Goal: Information Seeking & Learning: Learn about a topic

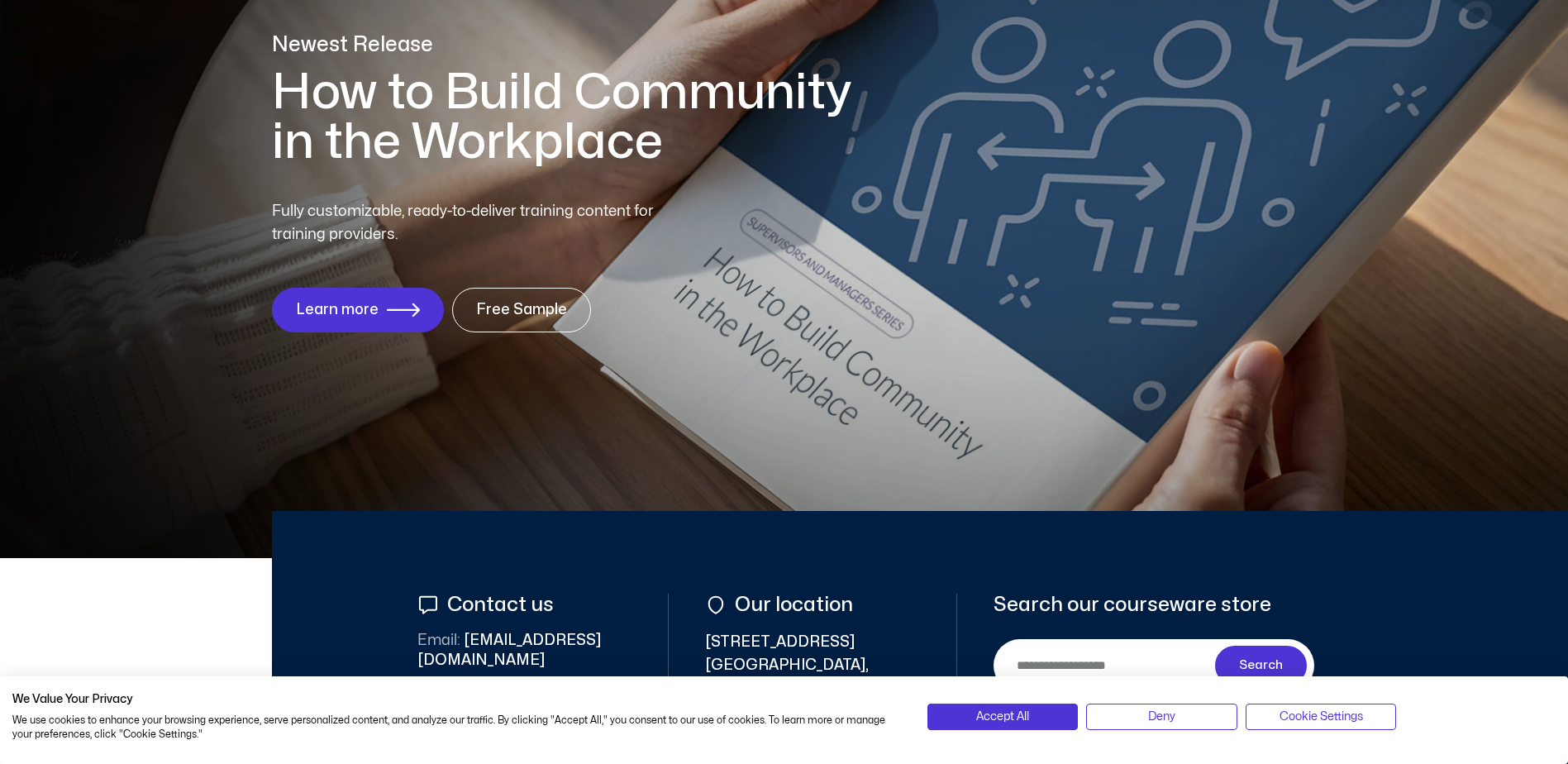
scroll to position [248, 0]
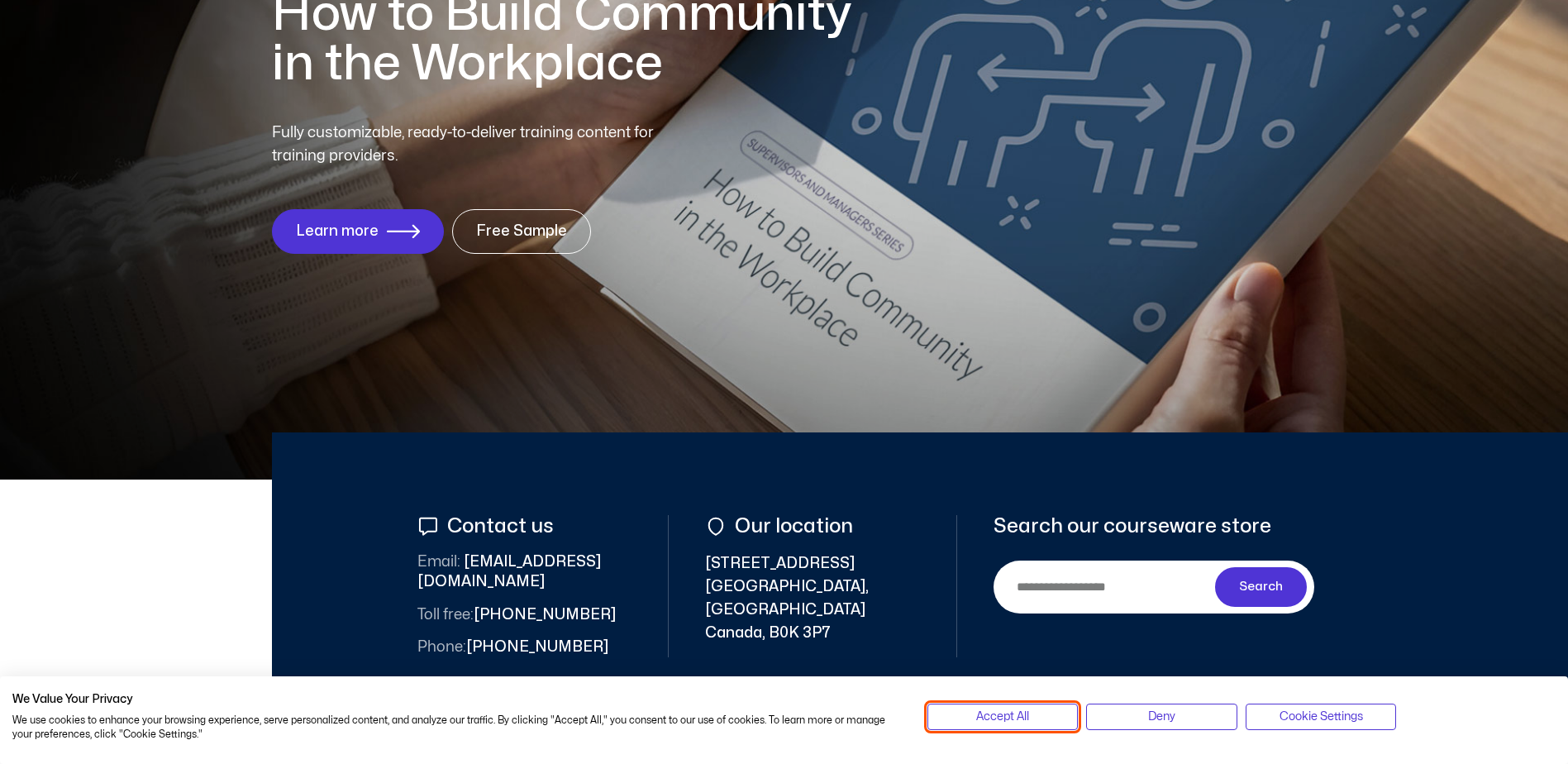
click at [993, 726] on span "Accept All" at bounding box center [1002, 717] width 53 height 19
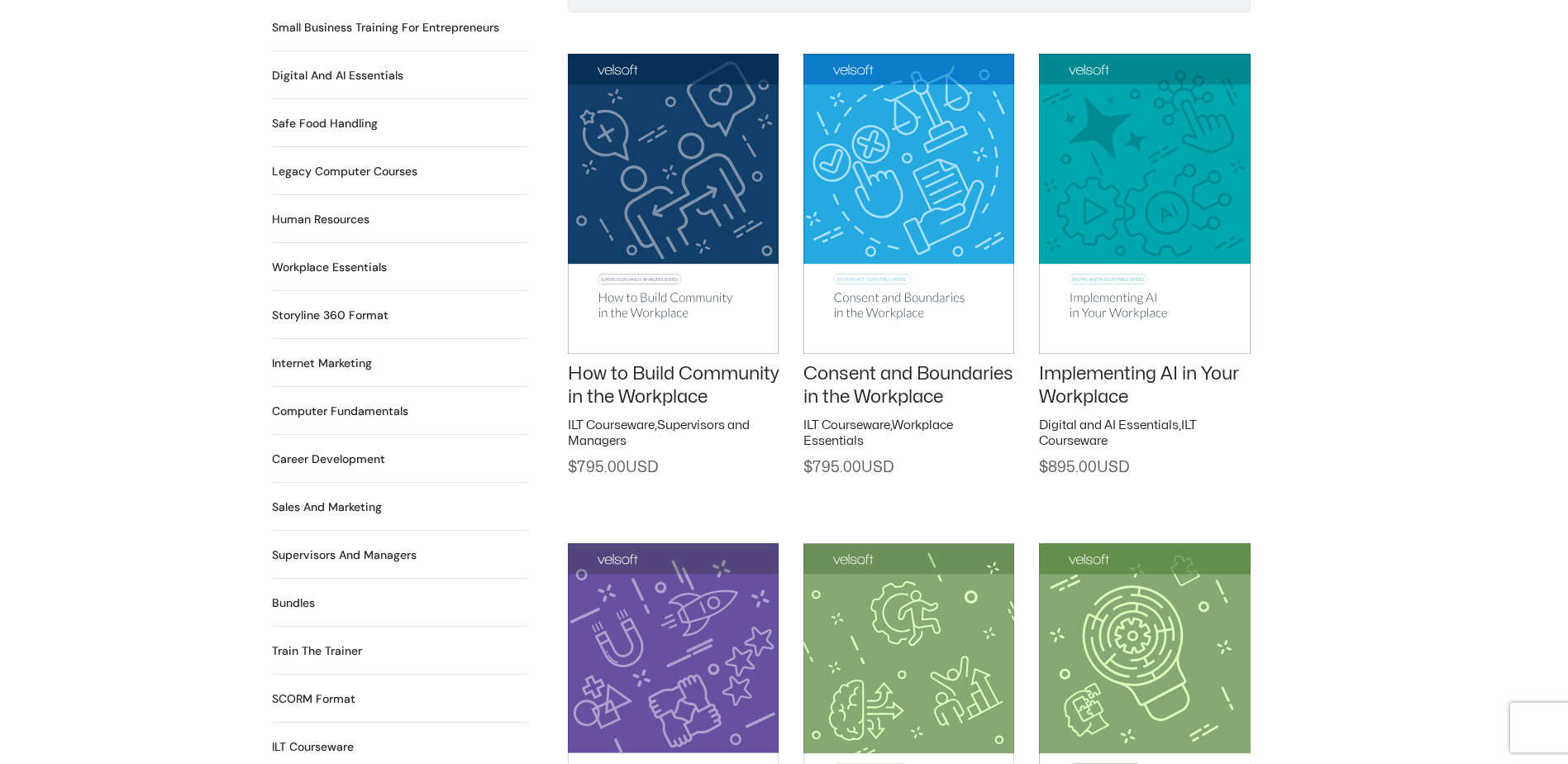
scroll to position [992, 0]
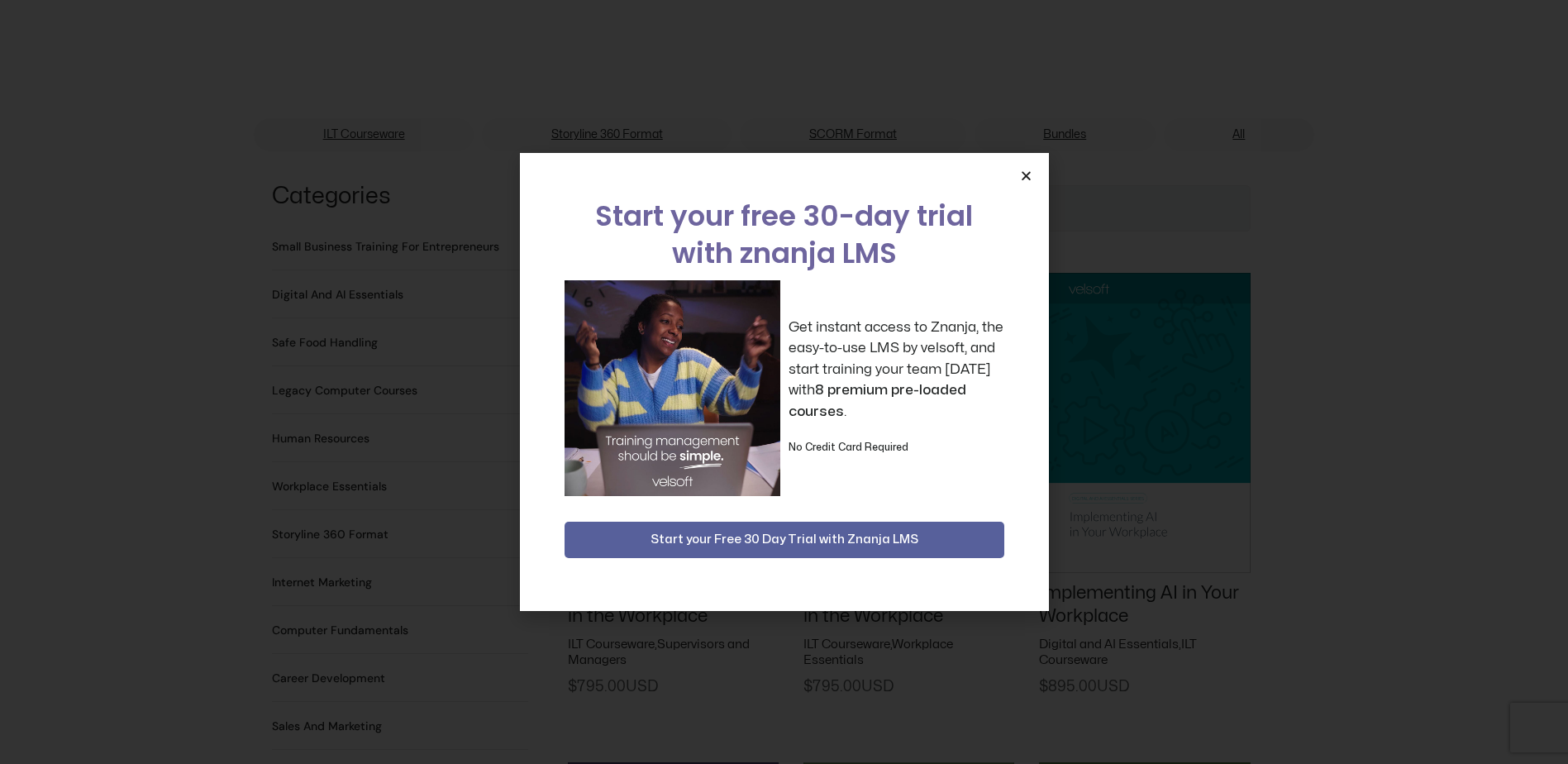
click at [835, 539] on span "Start your Free 30 Day Trial with Znanja LMS" at bounding box center [784, 539] width 267 height 20
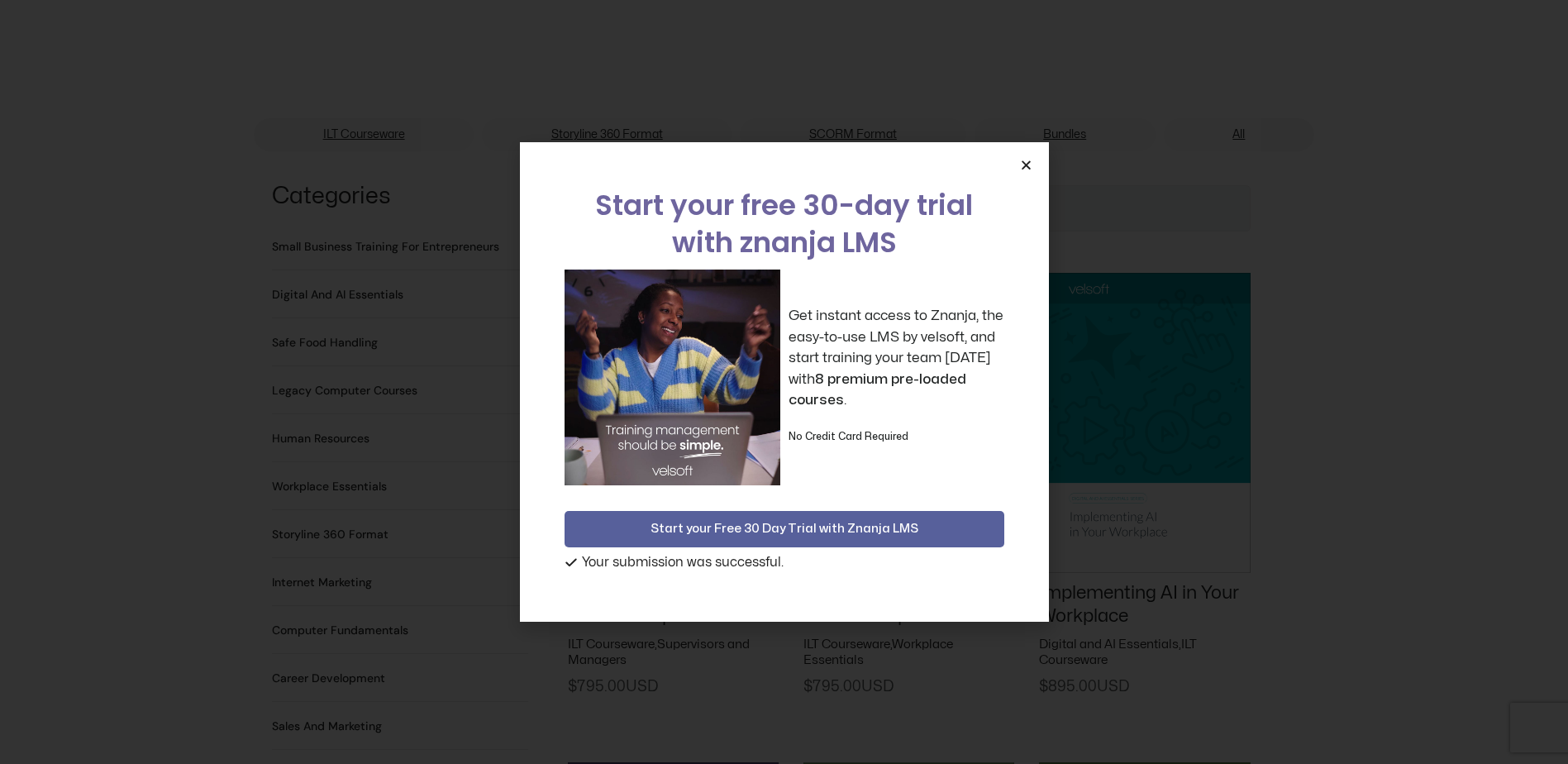
click at [1024, 168] on icon "Close" at bounding box center [1026, 164] width 12 height 12
click at [1024, 185] on input "Search" at bounding box center [909, 209] width 683 height 47
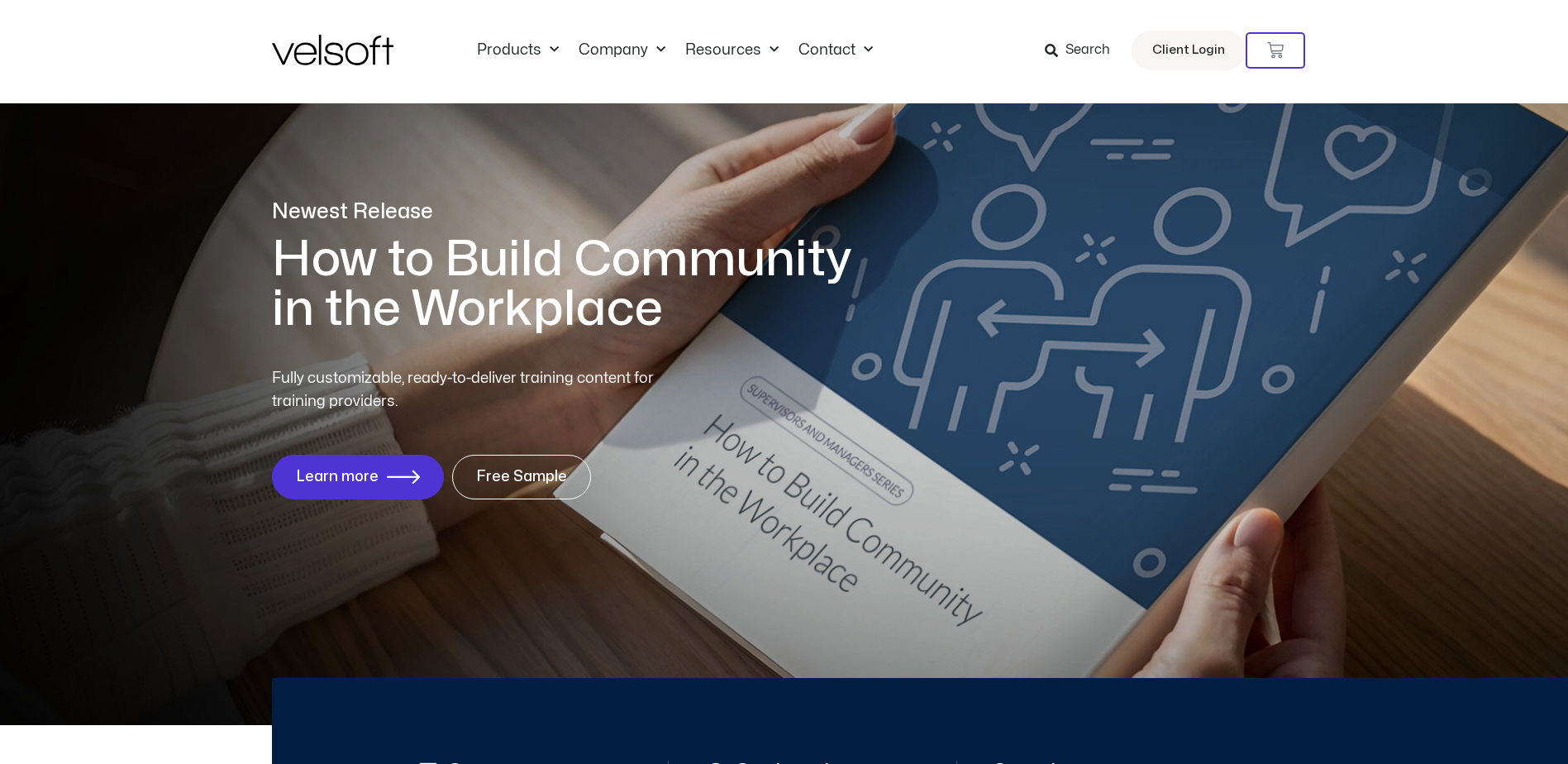
scroll to position [0, 0]
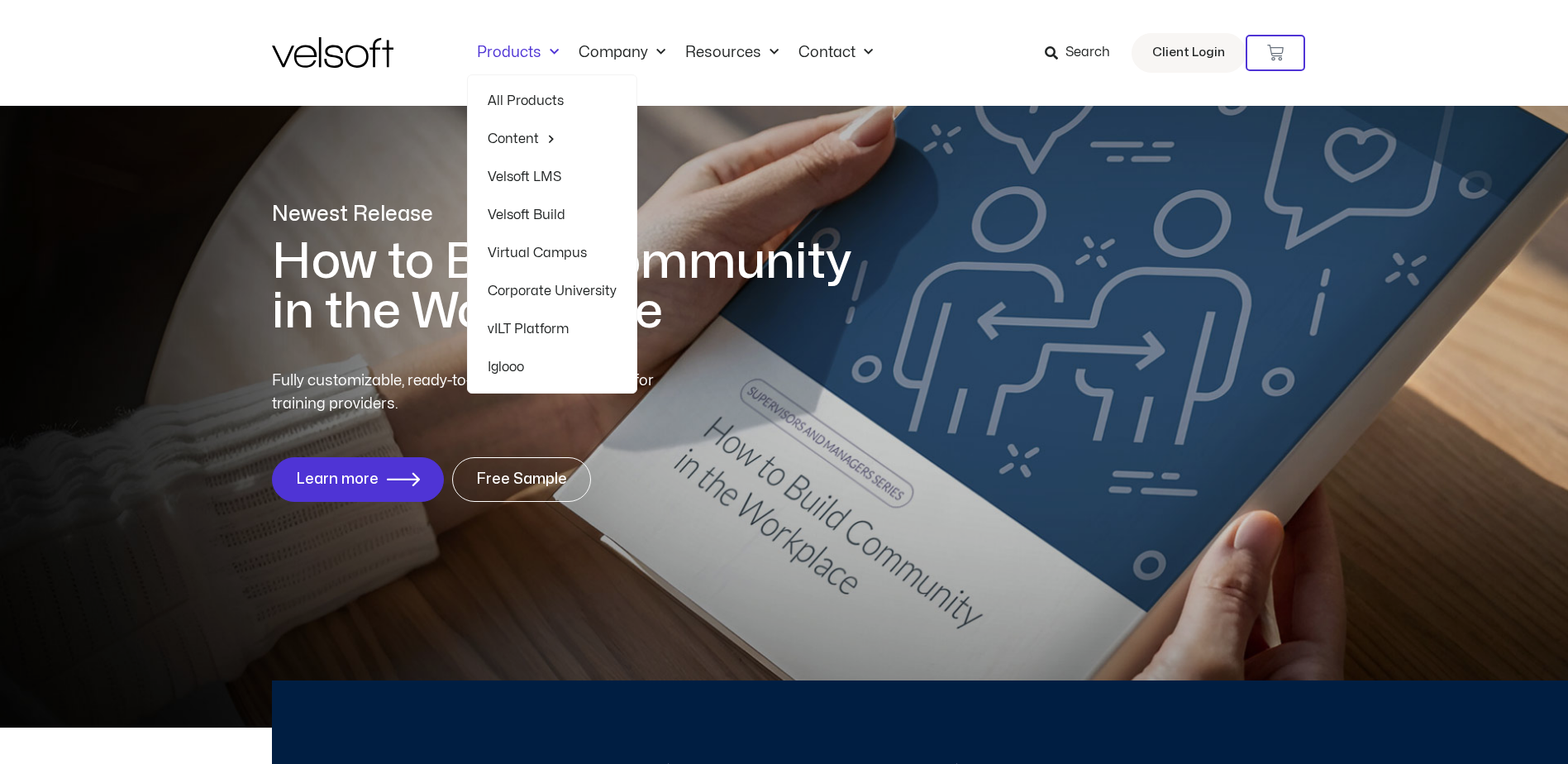
click at [547, 174] on link "Velsoft LMS" at bounding box center [552, 176] width 129 height 38
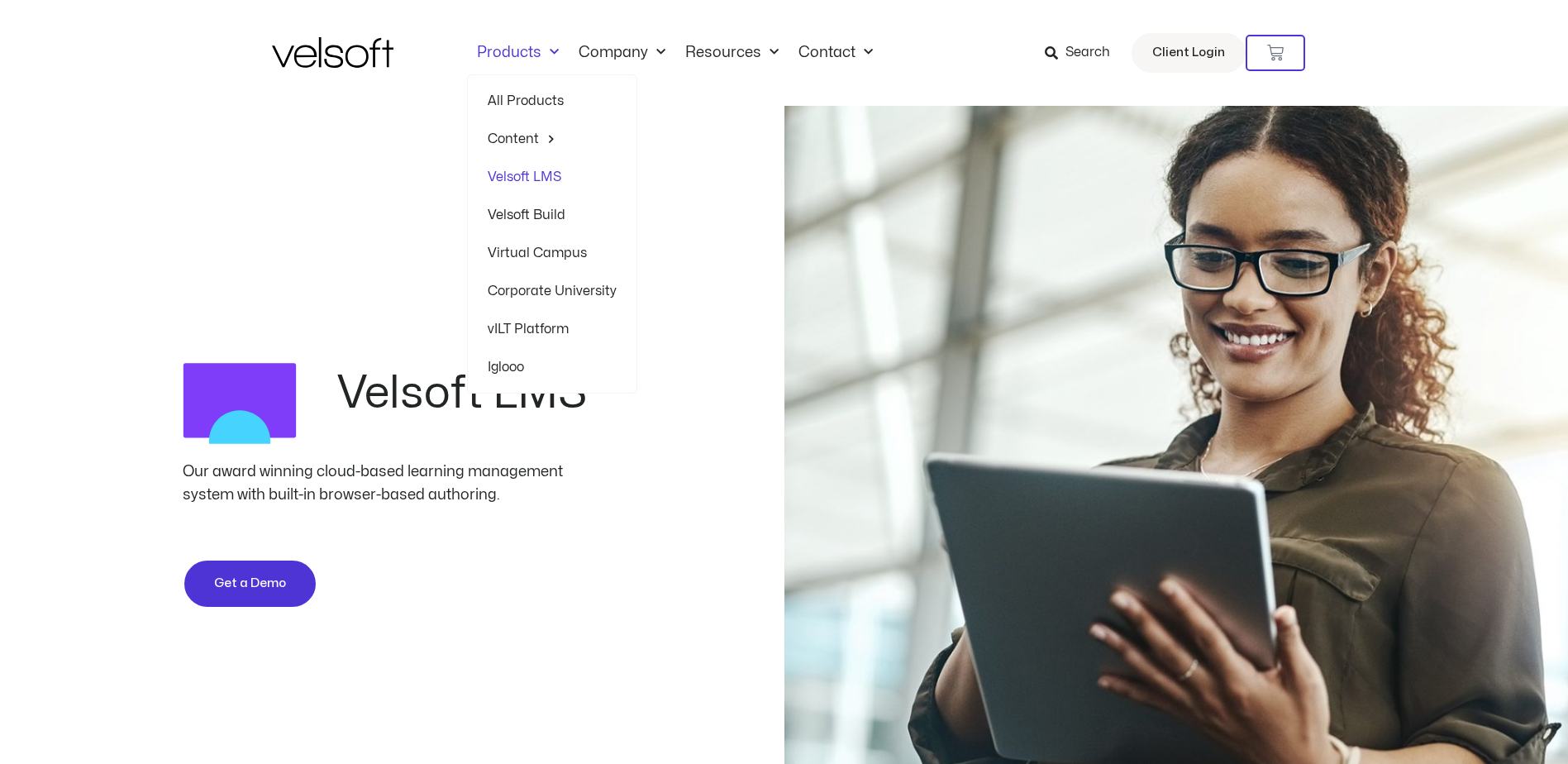
click at [534, 52] on link "Products" at bounding box center [517, 53] width 102 height 19
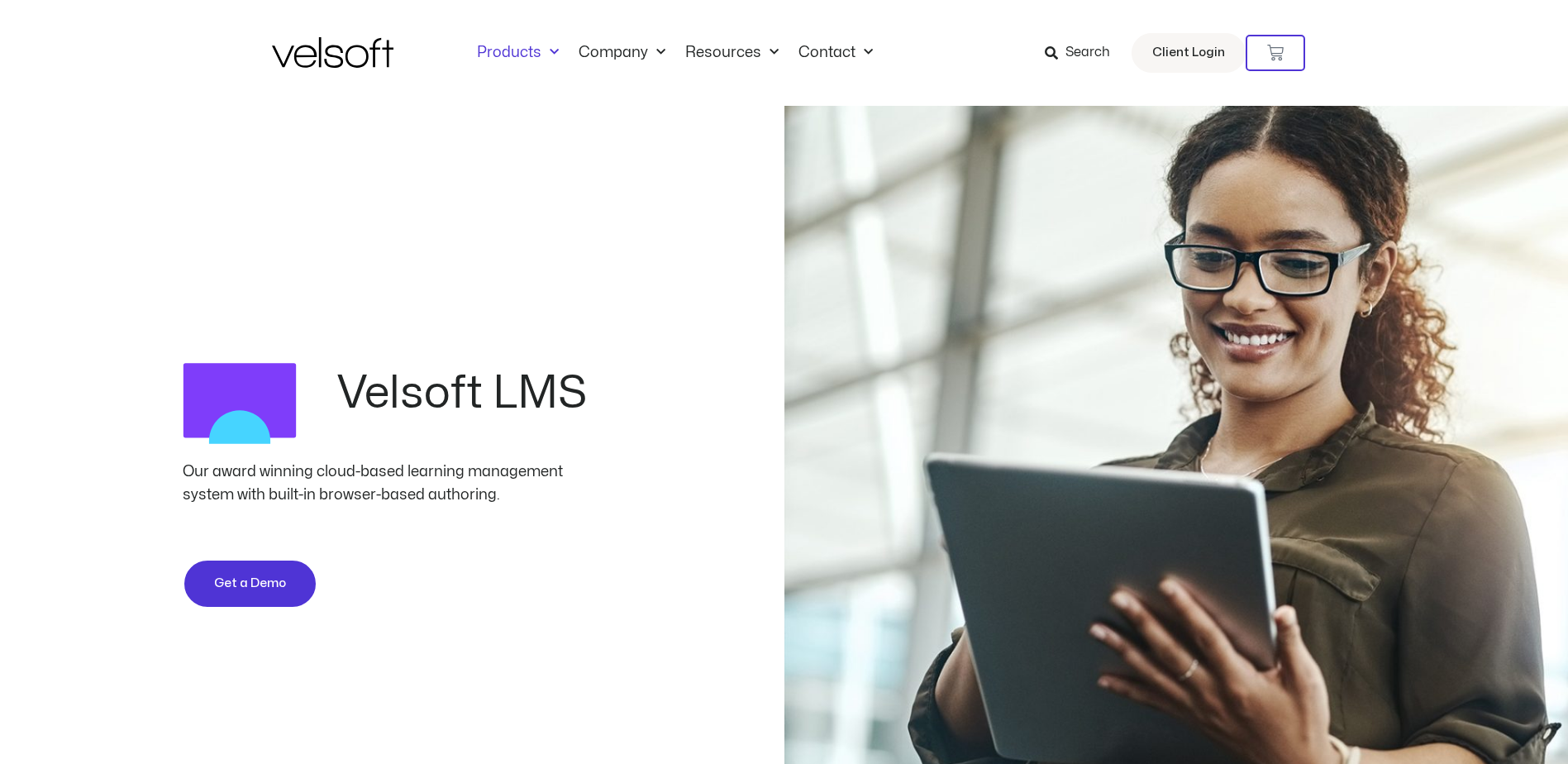
click at [534, 52] on link "Products" at bounding box center [517, 53] width 102 height 19
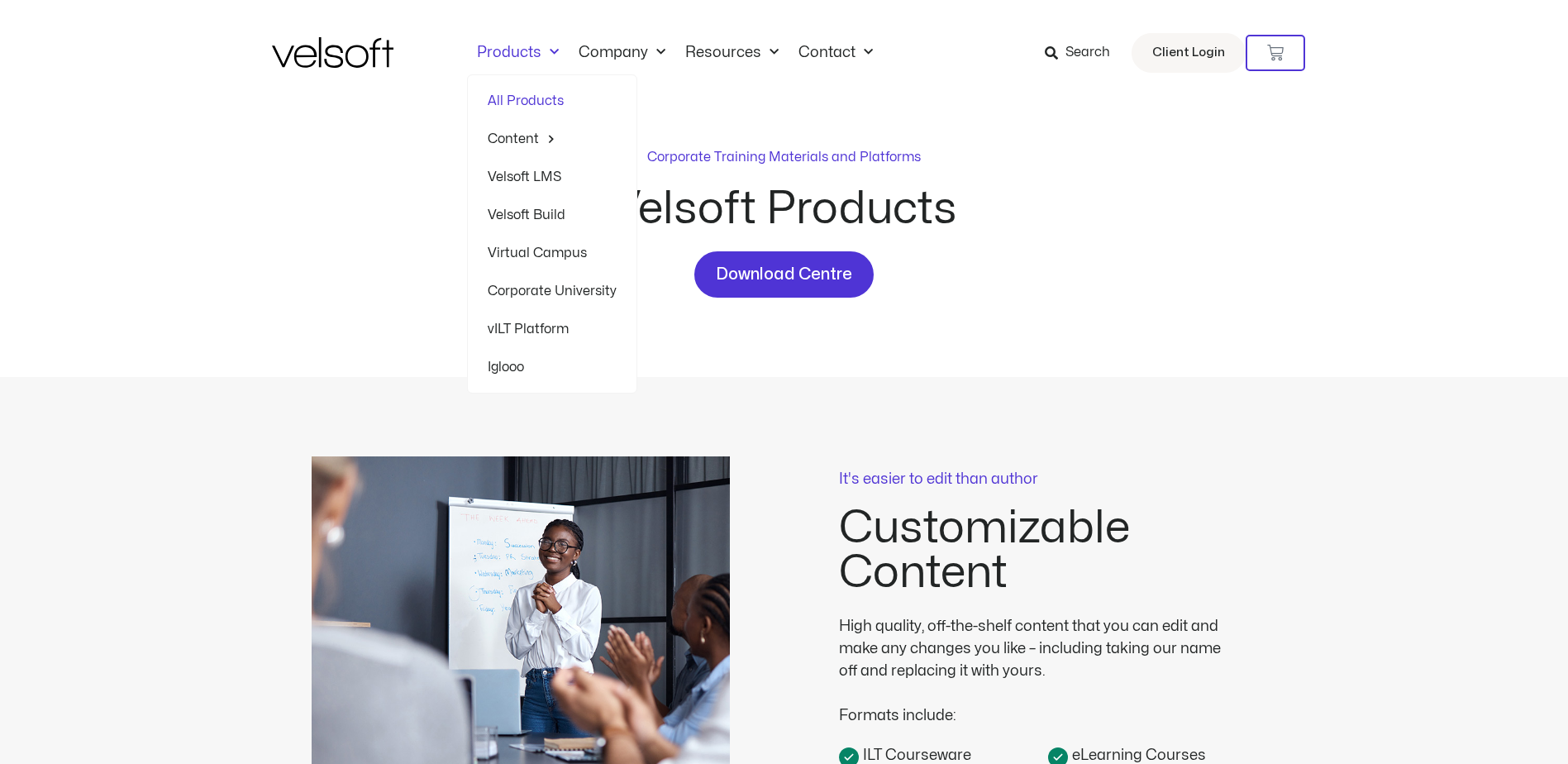
click at [525, 55] on link "Products" at bounding box center [517, 53] width 102 height 19
click at [509, 51] on link "Products" at bounding box center [517, 53] width 102 height 19
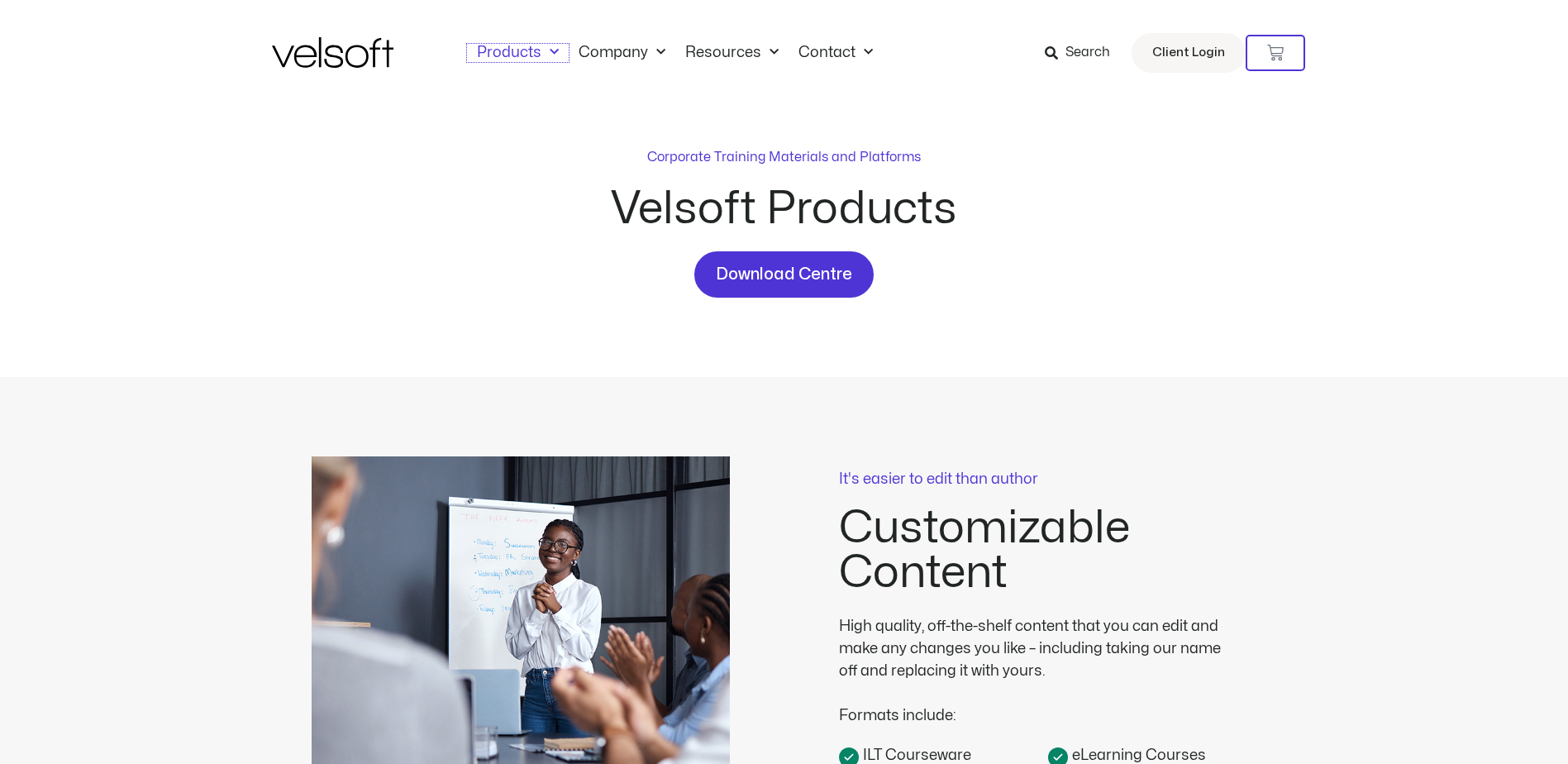
click at [509, 51] on link "Products" at bounding box center [517, 53] width 102 height 19
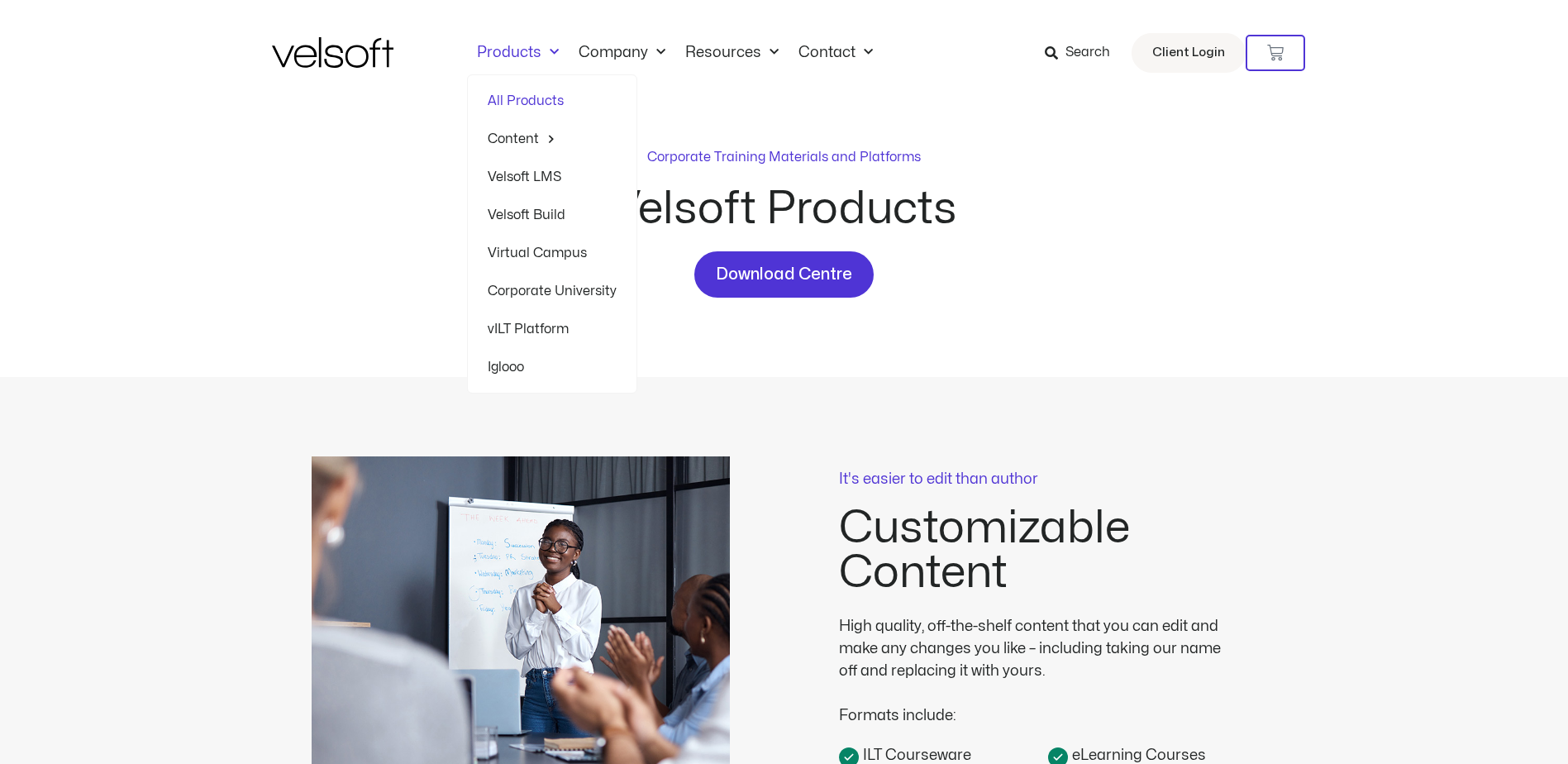
click at [524, 332] on link "vILT Platform" at bounding box center [552, 329] width 129 height 38
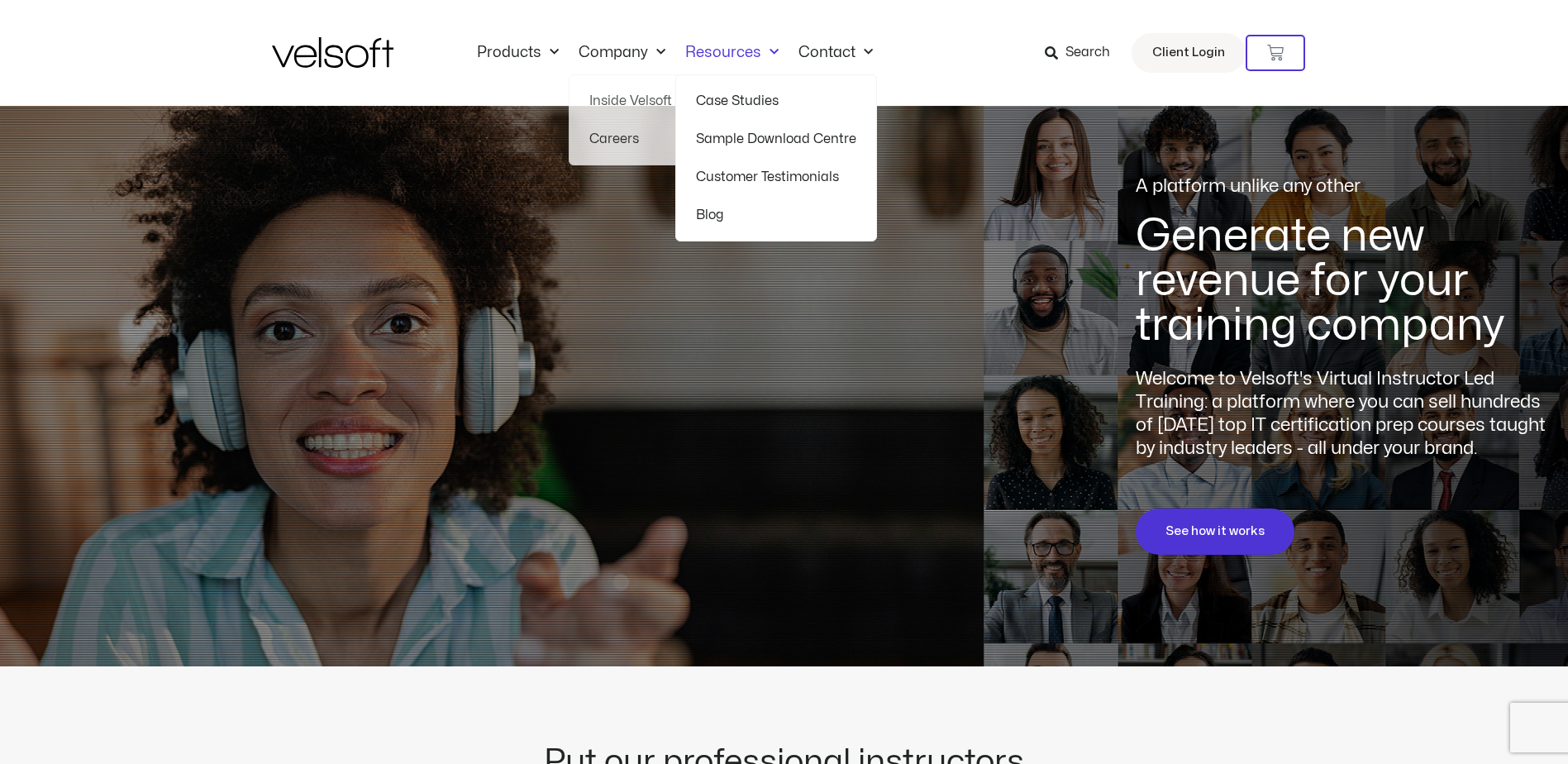
click at [720, 55] on link "Resources" at bounding box center [732, 53] width 114 height 19
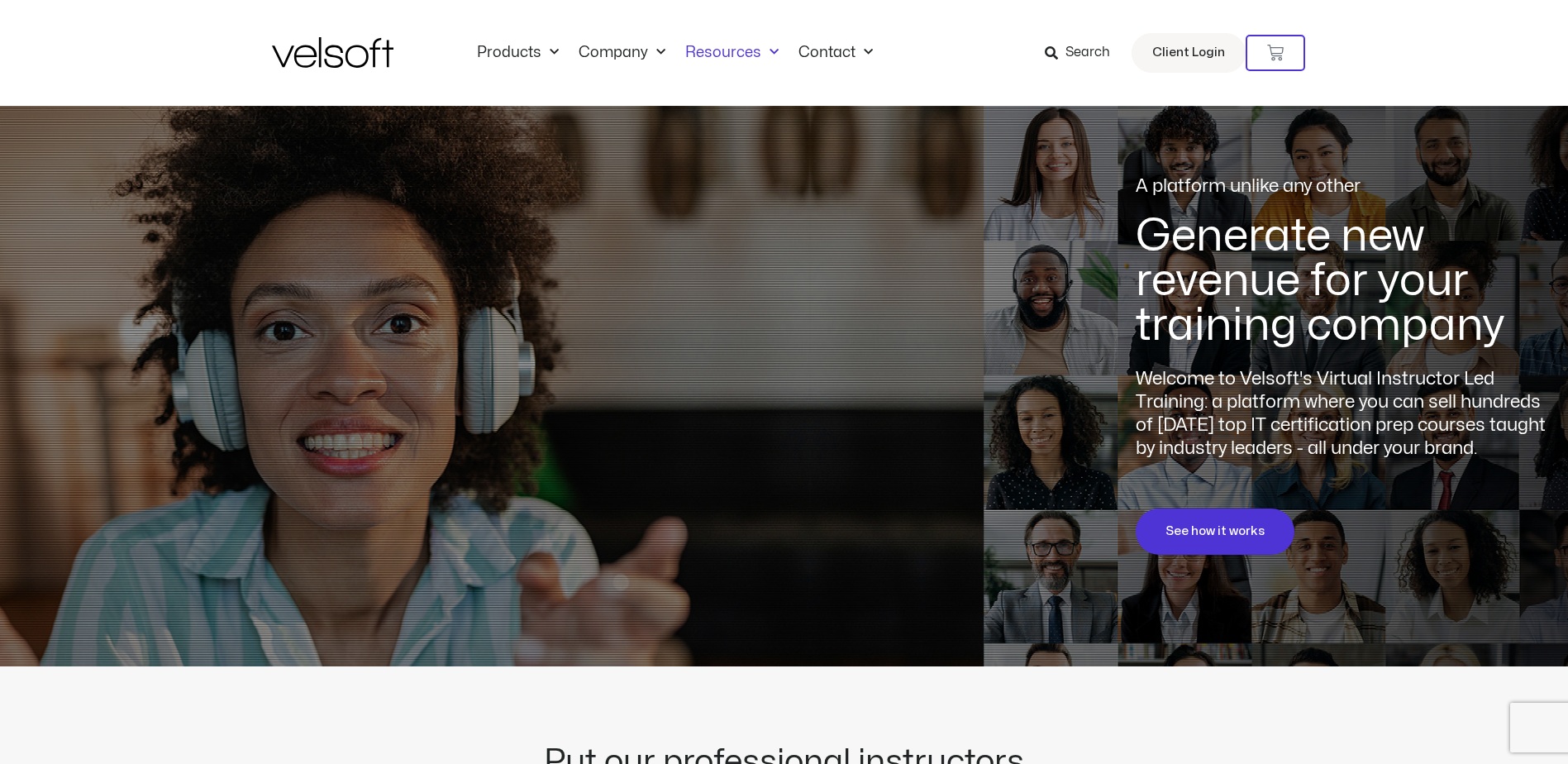
click at [720, 55] on link "Resources" at bounding box center [732, 53] width 114 height 19
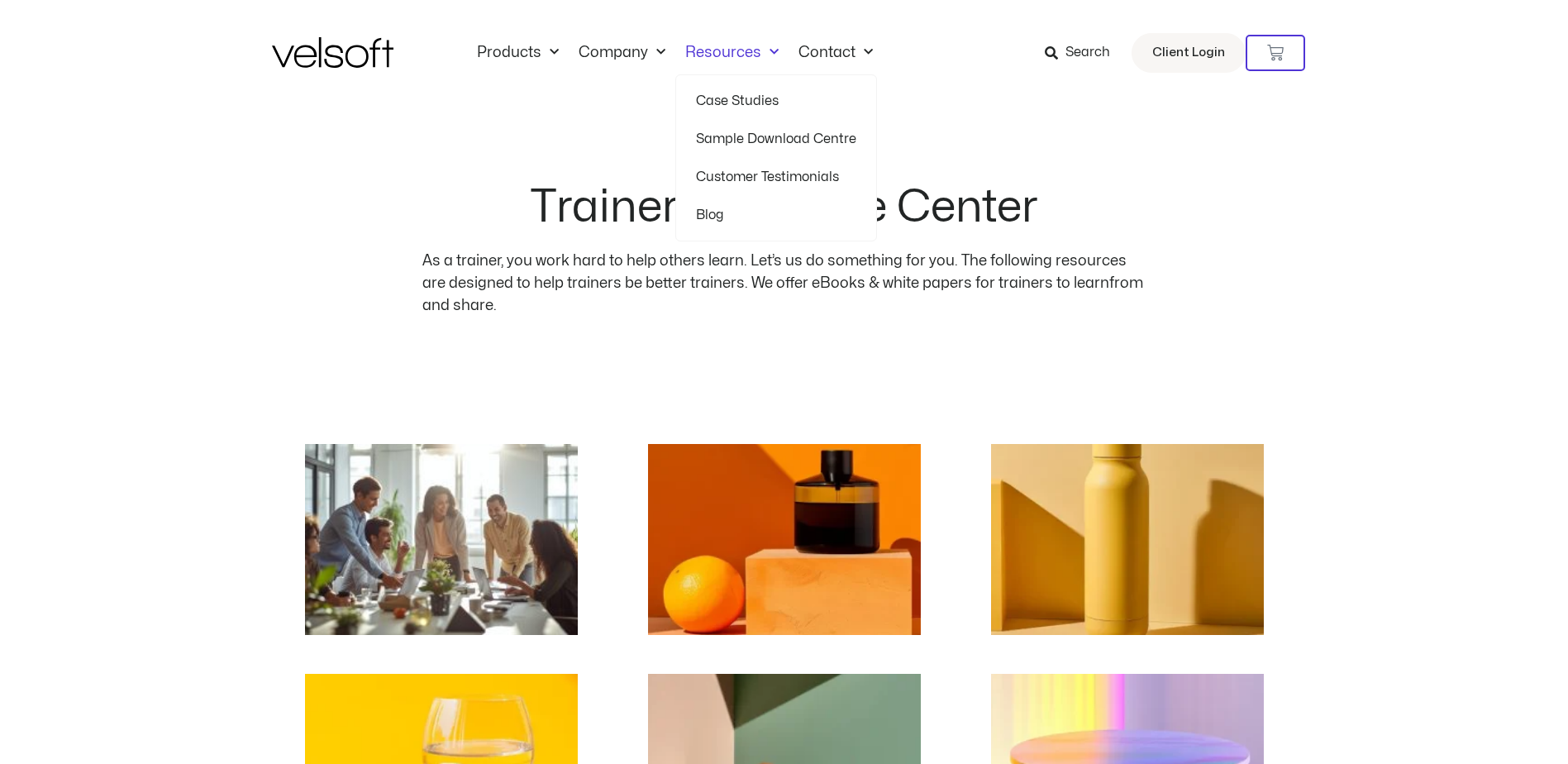
click at [734, 138] on link "Sample Download Centre" at bounding box center [776, 139] width 160 height 38
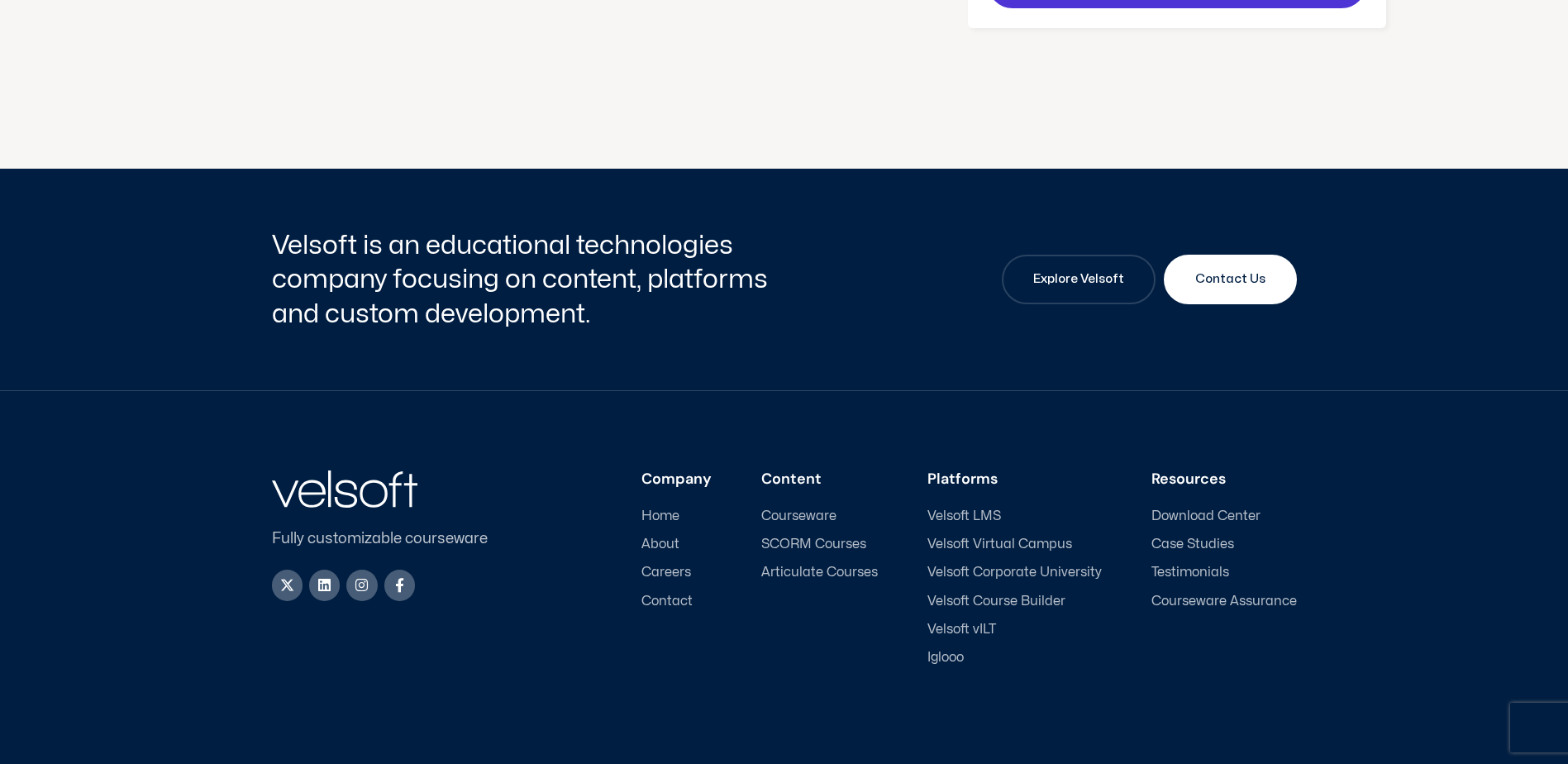
scroll to position [648, 0]
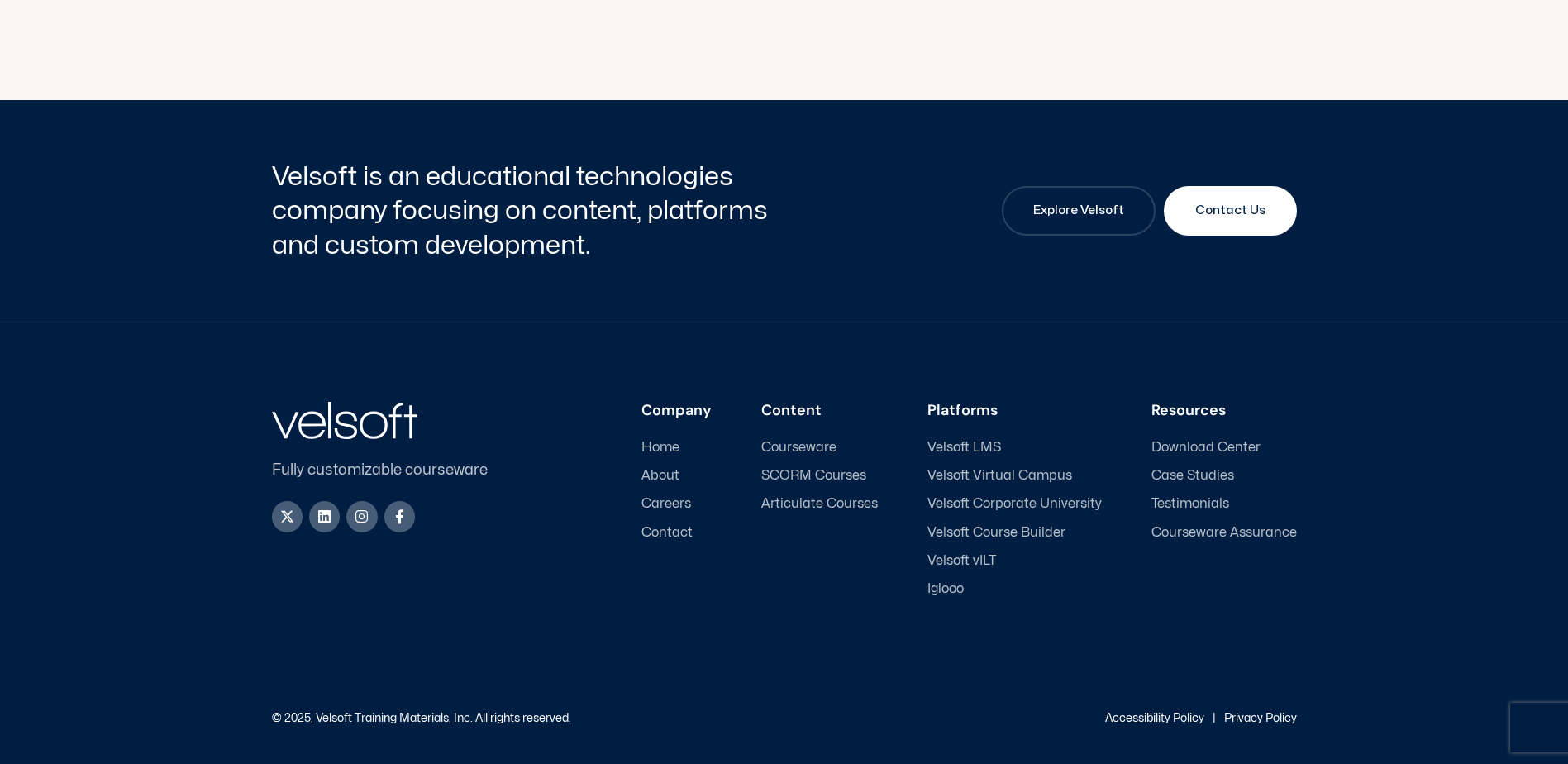
click at [805, 445] on span "Courseware" at bounding box center [798, 447] width 75 height 16
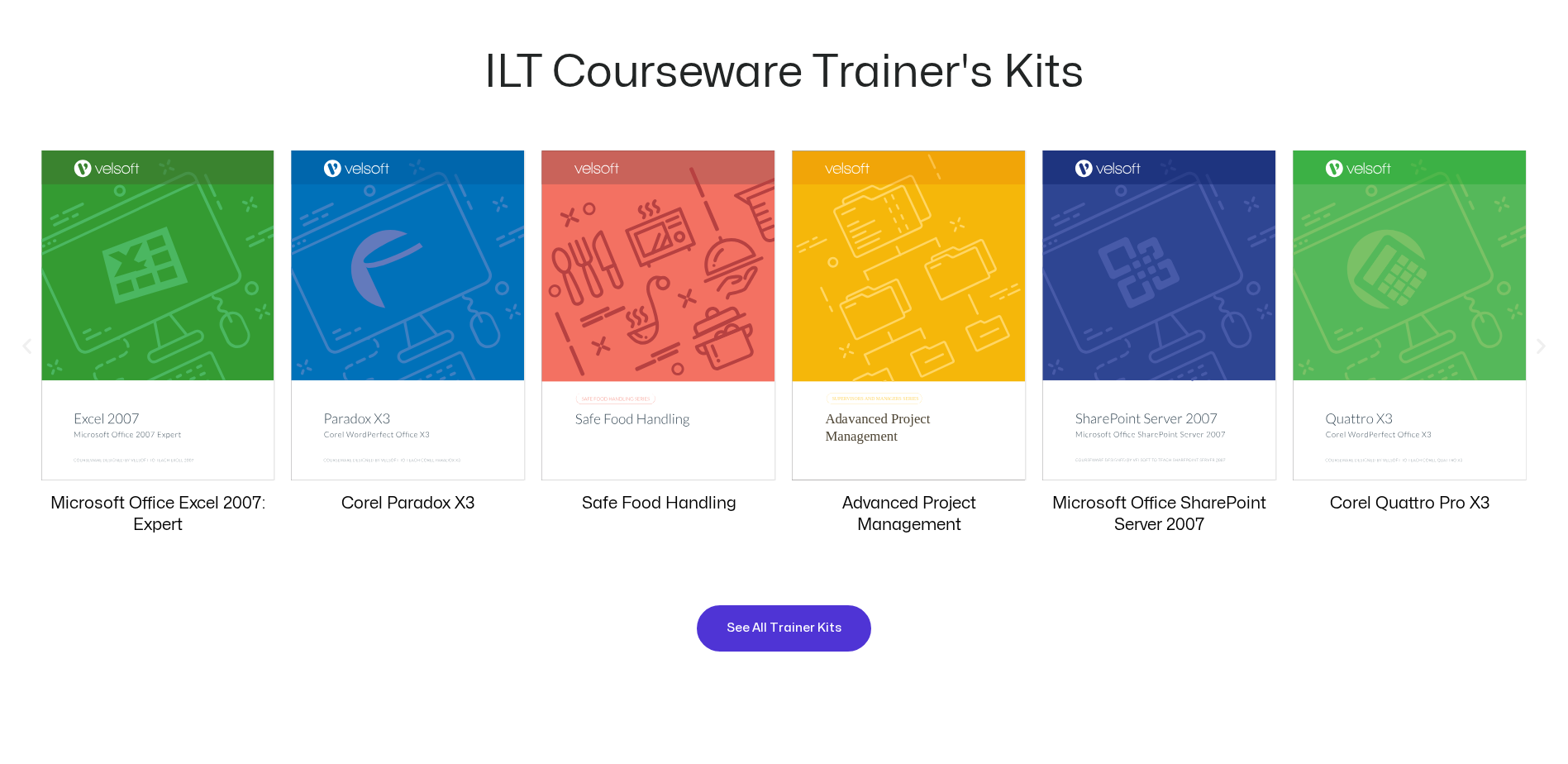
scroll to position [1571, 0]
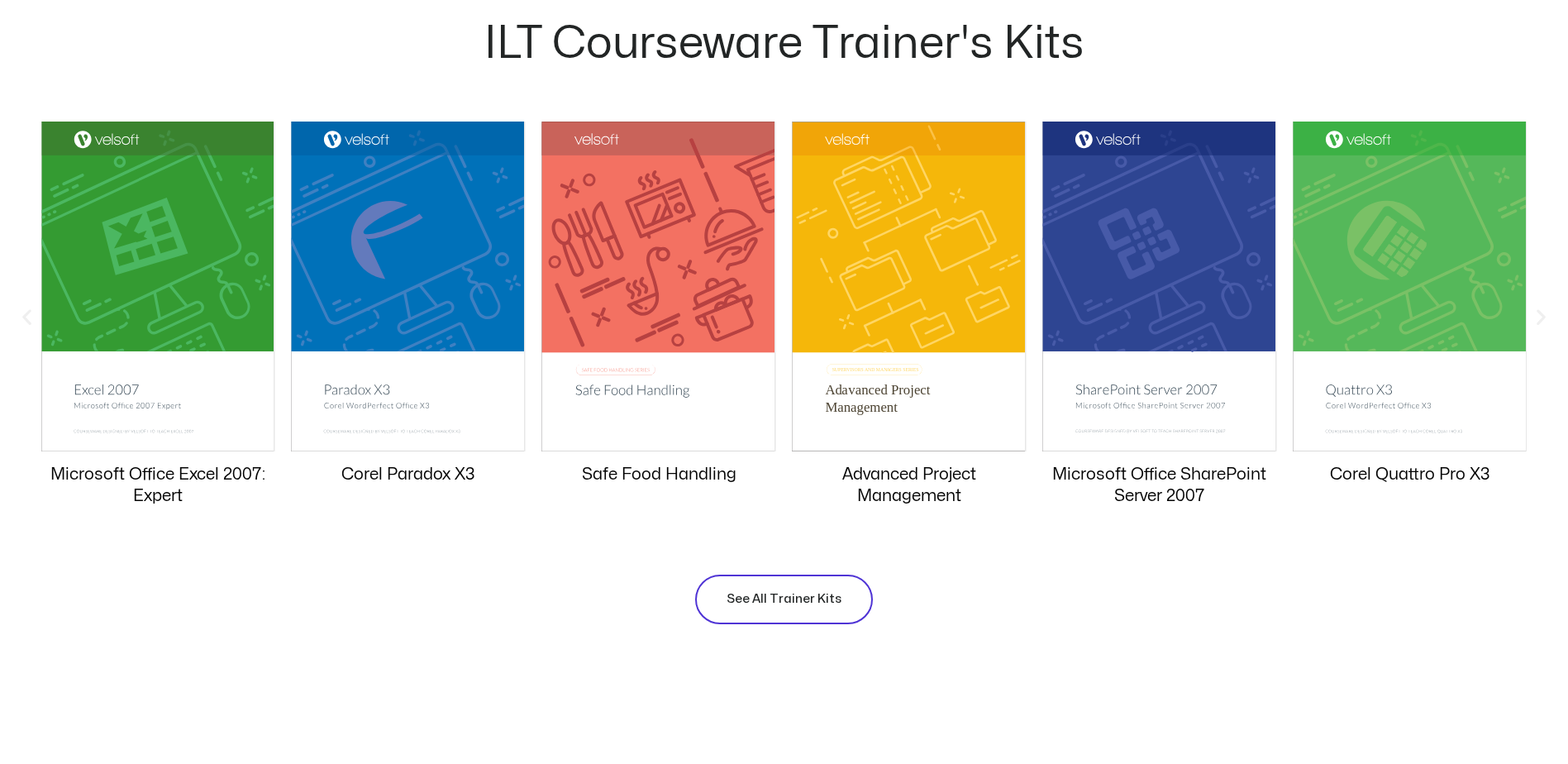
click at [799, 605] on span "See All Trainer Kits" at bounding box center [784, 599] width 115 height 20
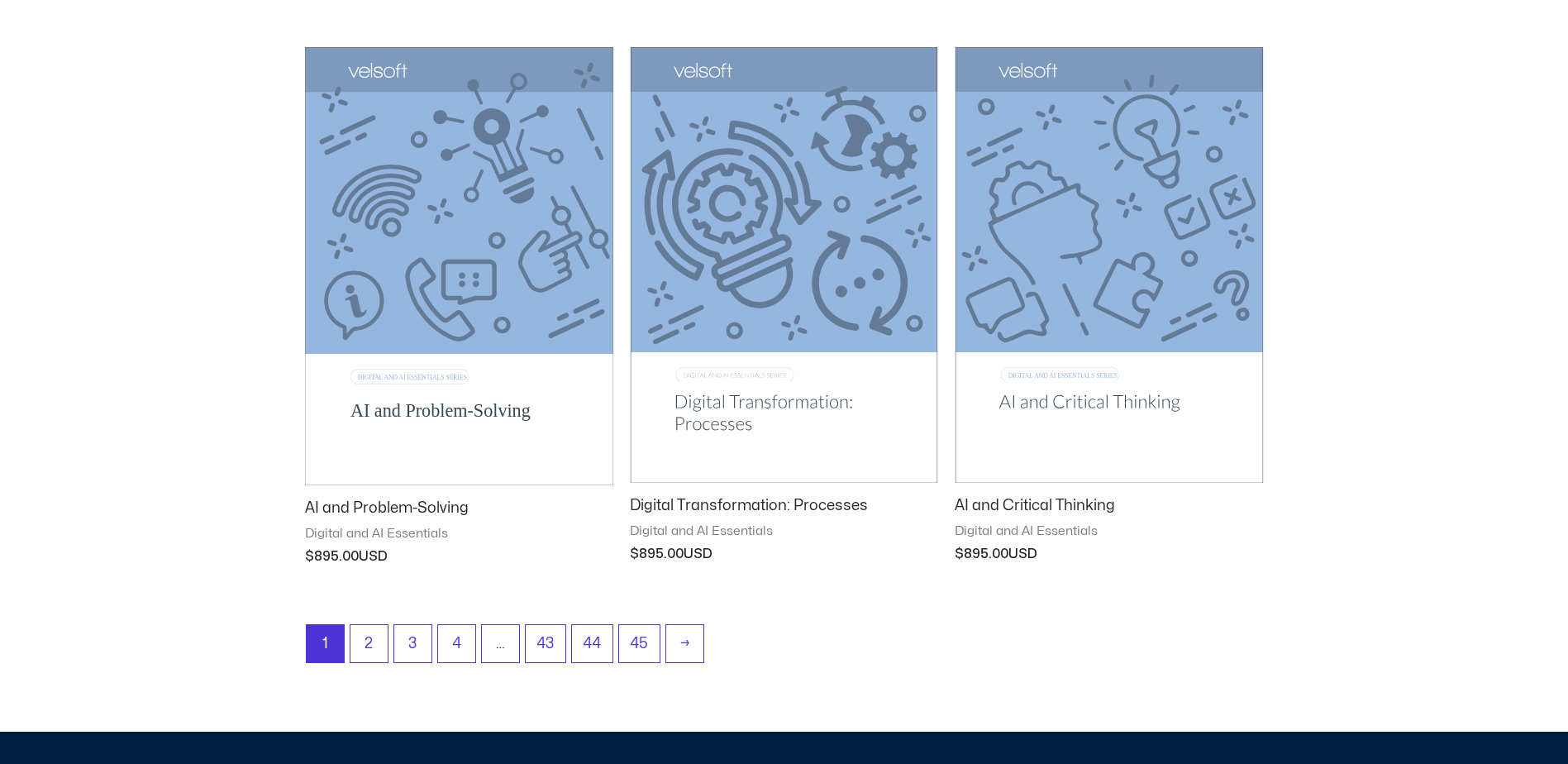
scroll to position [1985, 0]
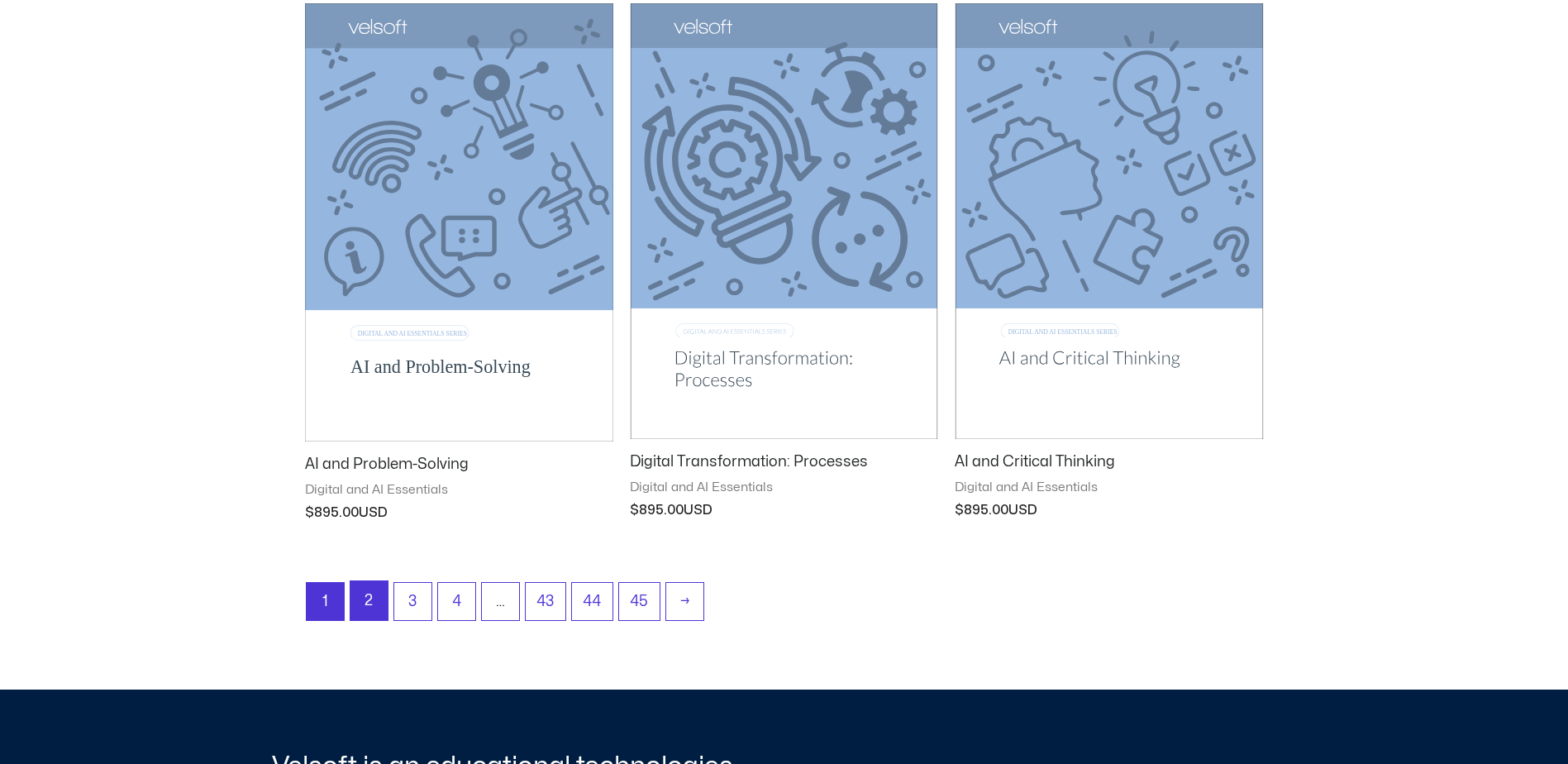
click at [371, 600] on link "2" at bounding box center [369, 601] width 37 height 39
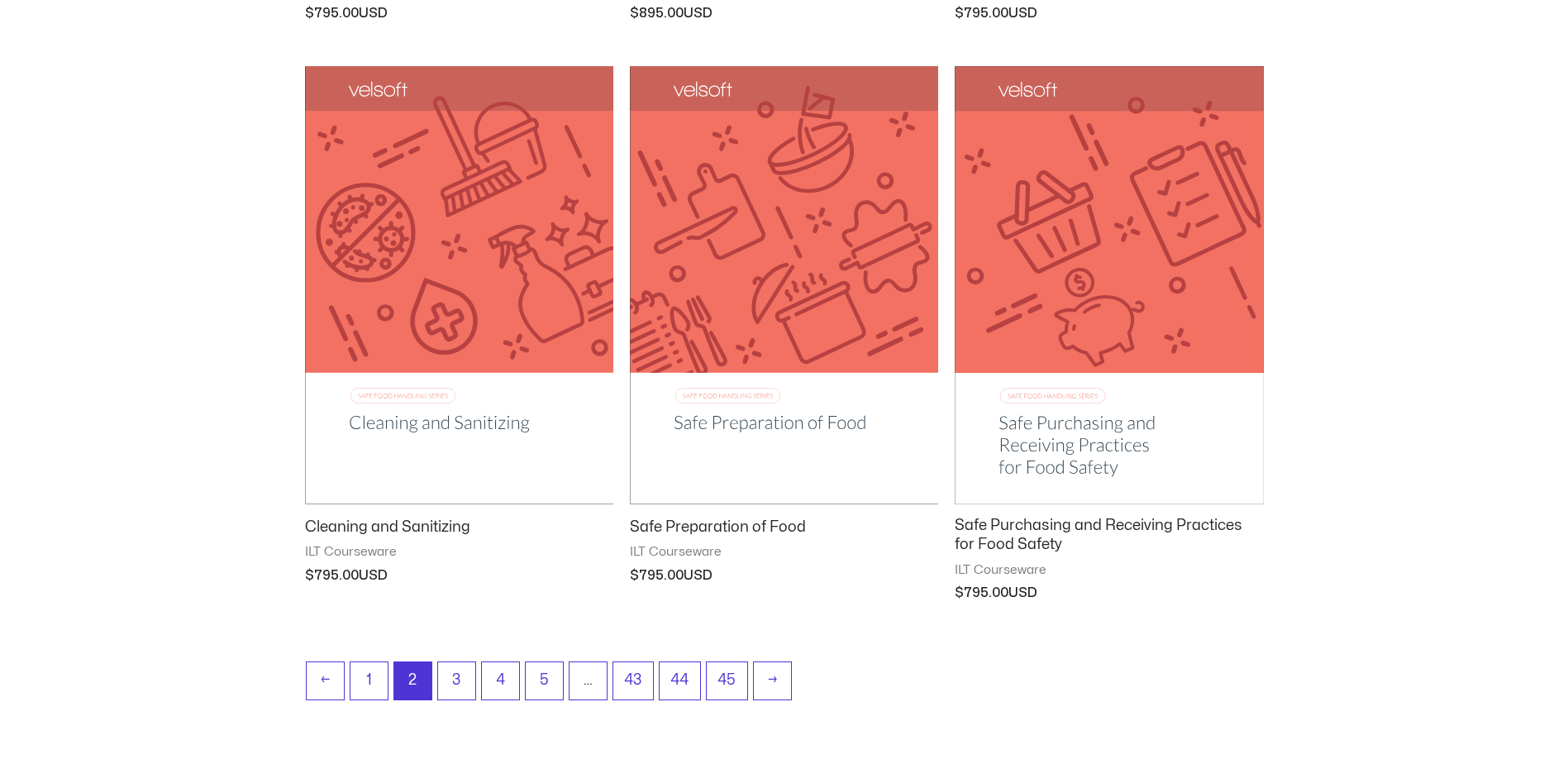
scroll to position [1985, 0]
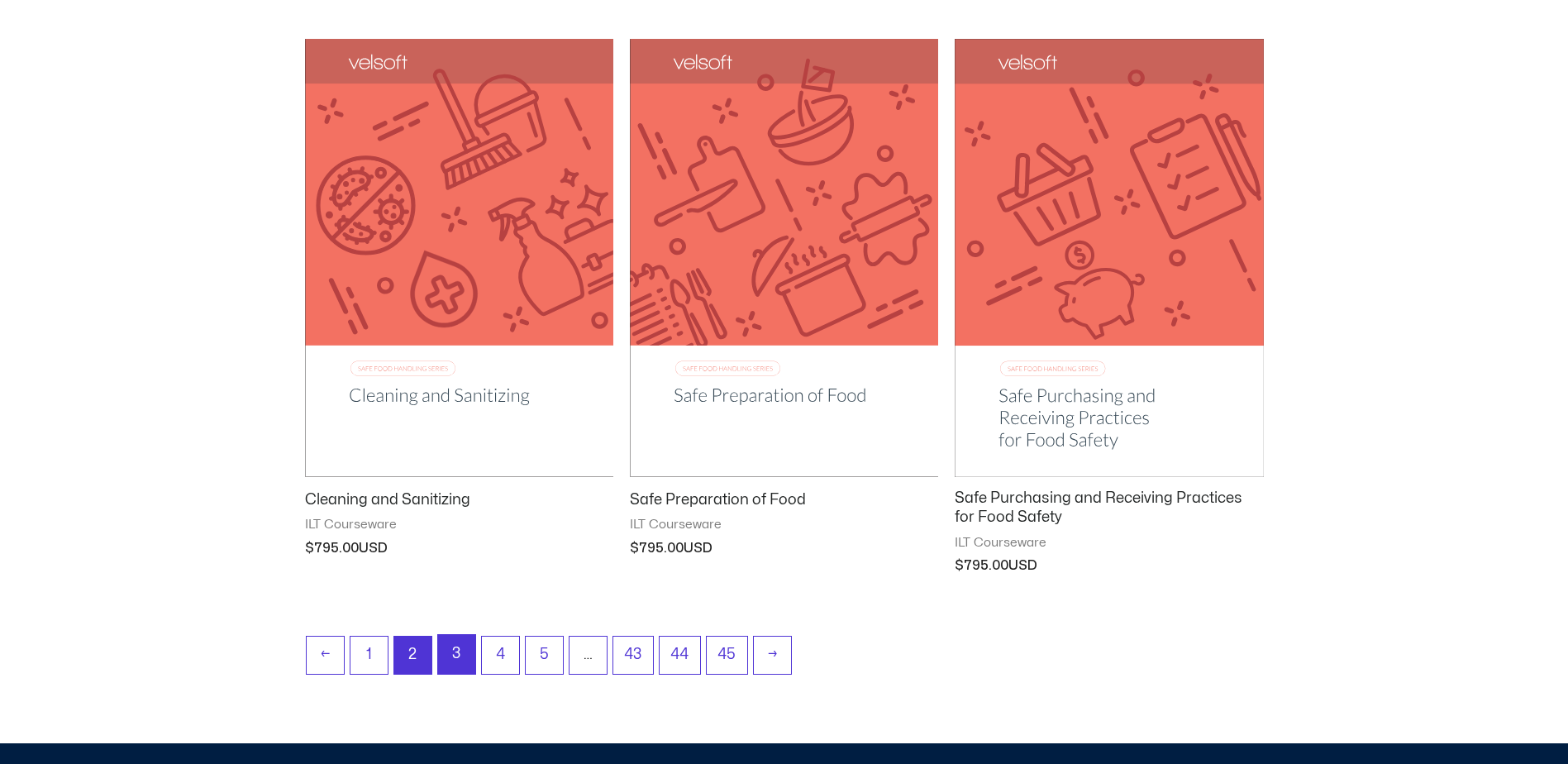
click at [455, 664] on link "3" at bounding box center [457, 654] width 37 height 39
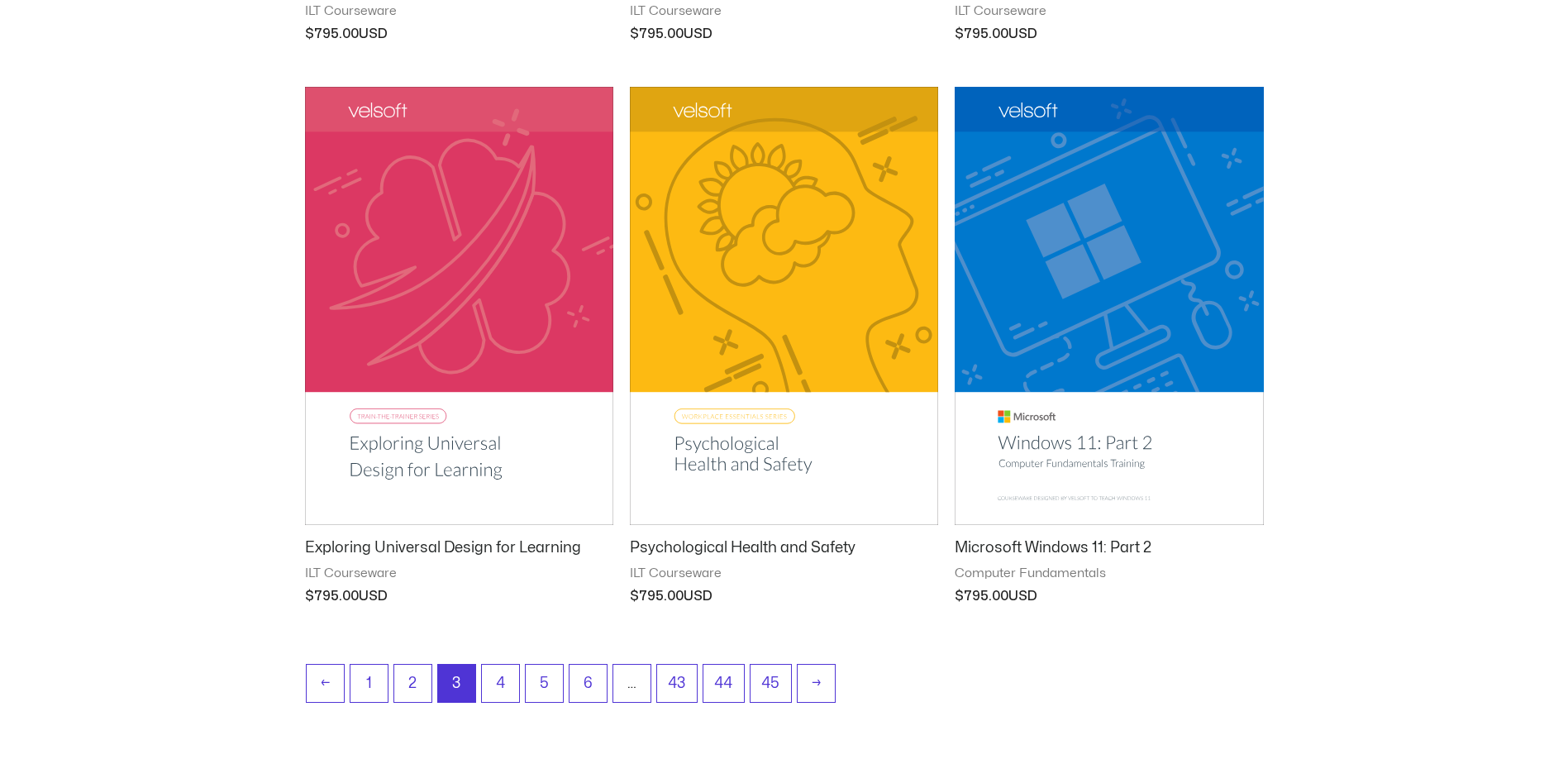
scroll to position [1902, 0]
click at [498, 686] on link "4" at bounding box center [500, 684] width 37 height 39
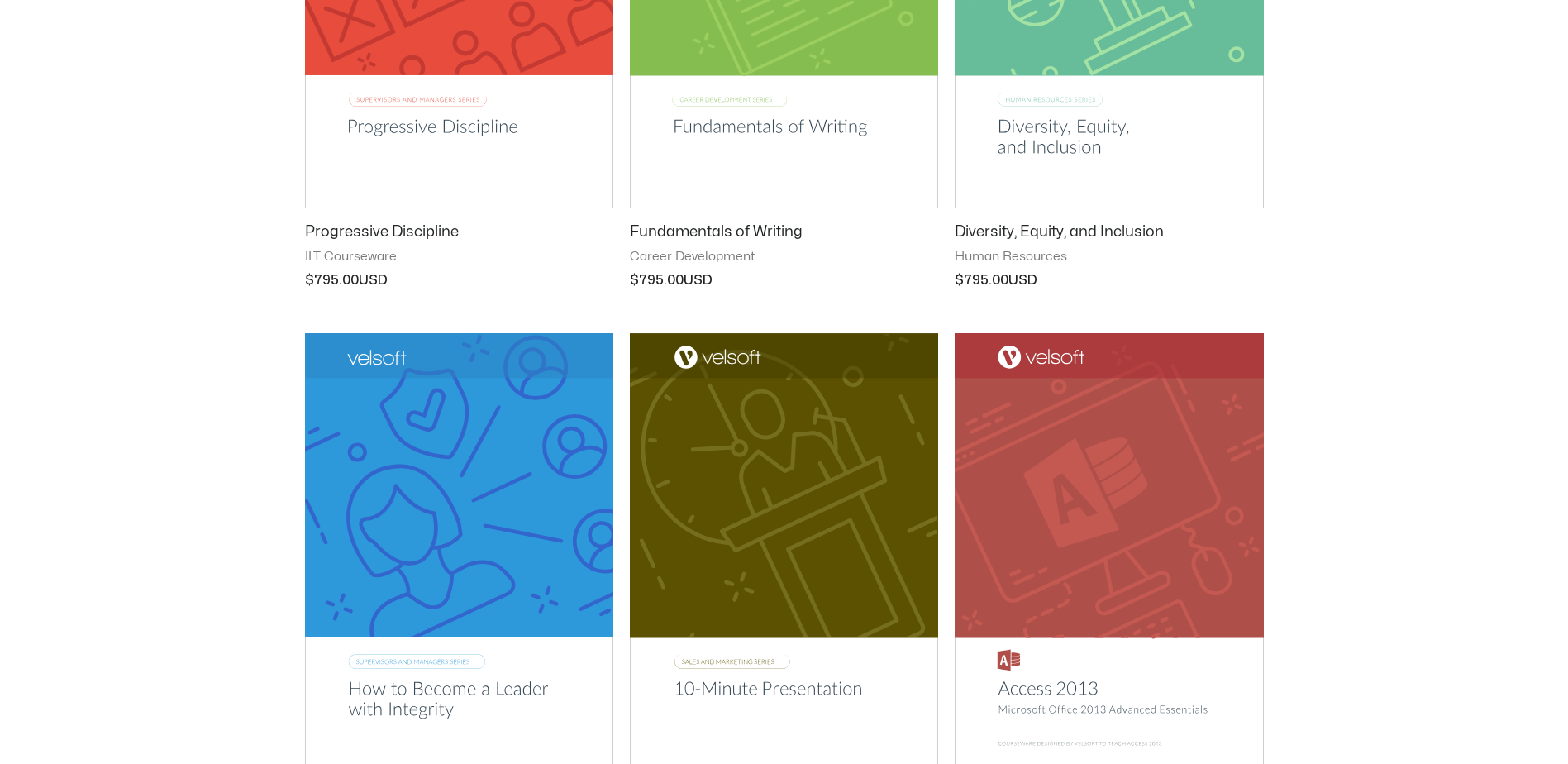
scroll to position [1571, 0]
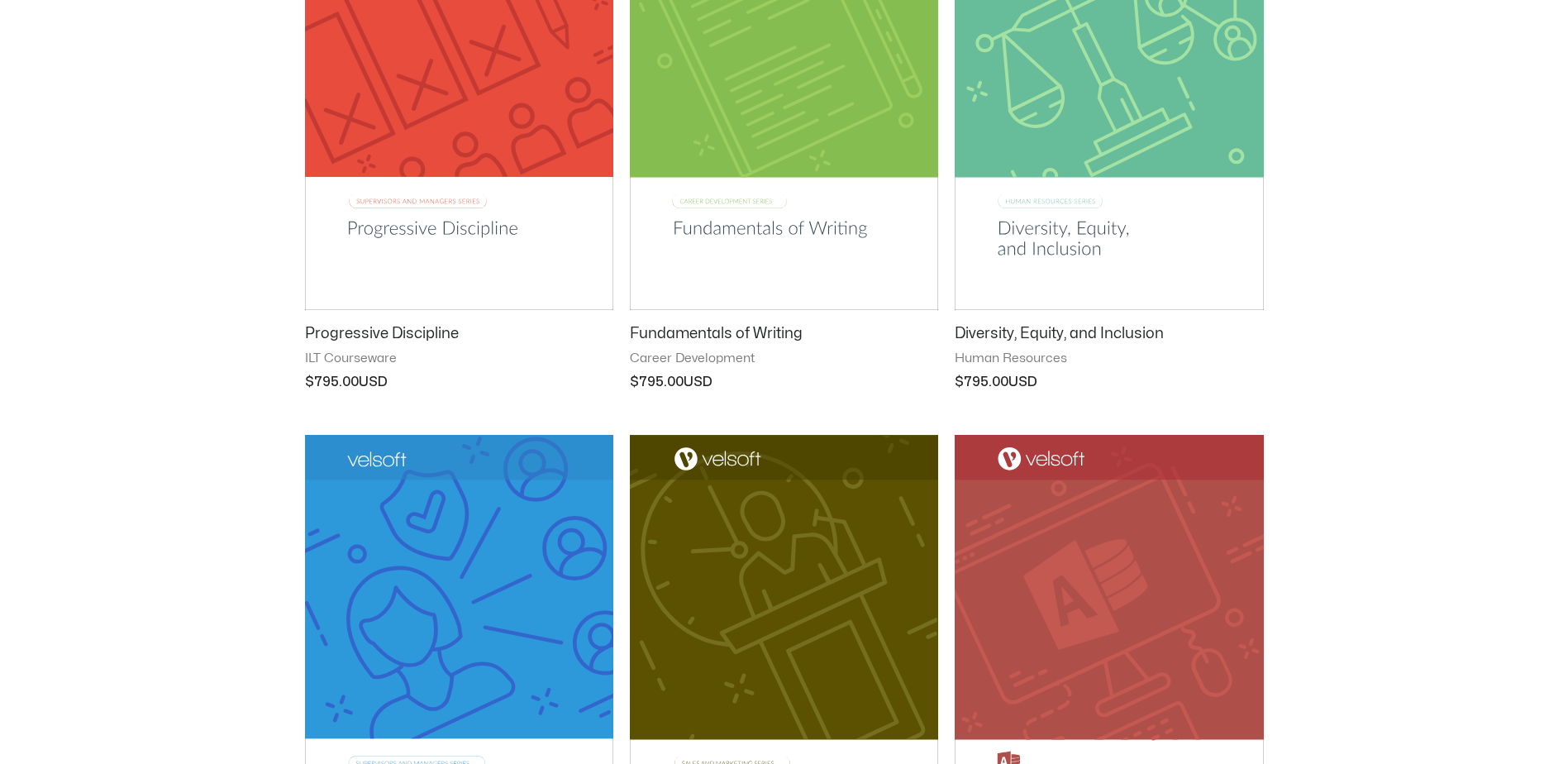
click at [1100, 224] on img at bounding box center [1109, 91] width 308 height 438
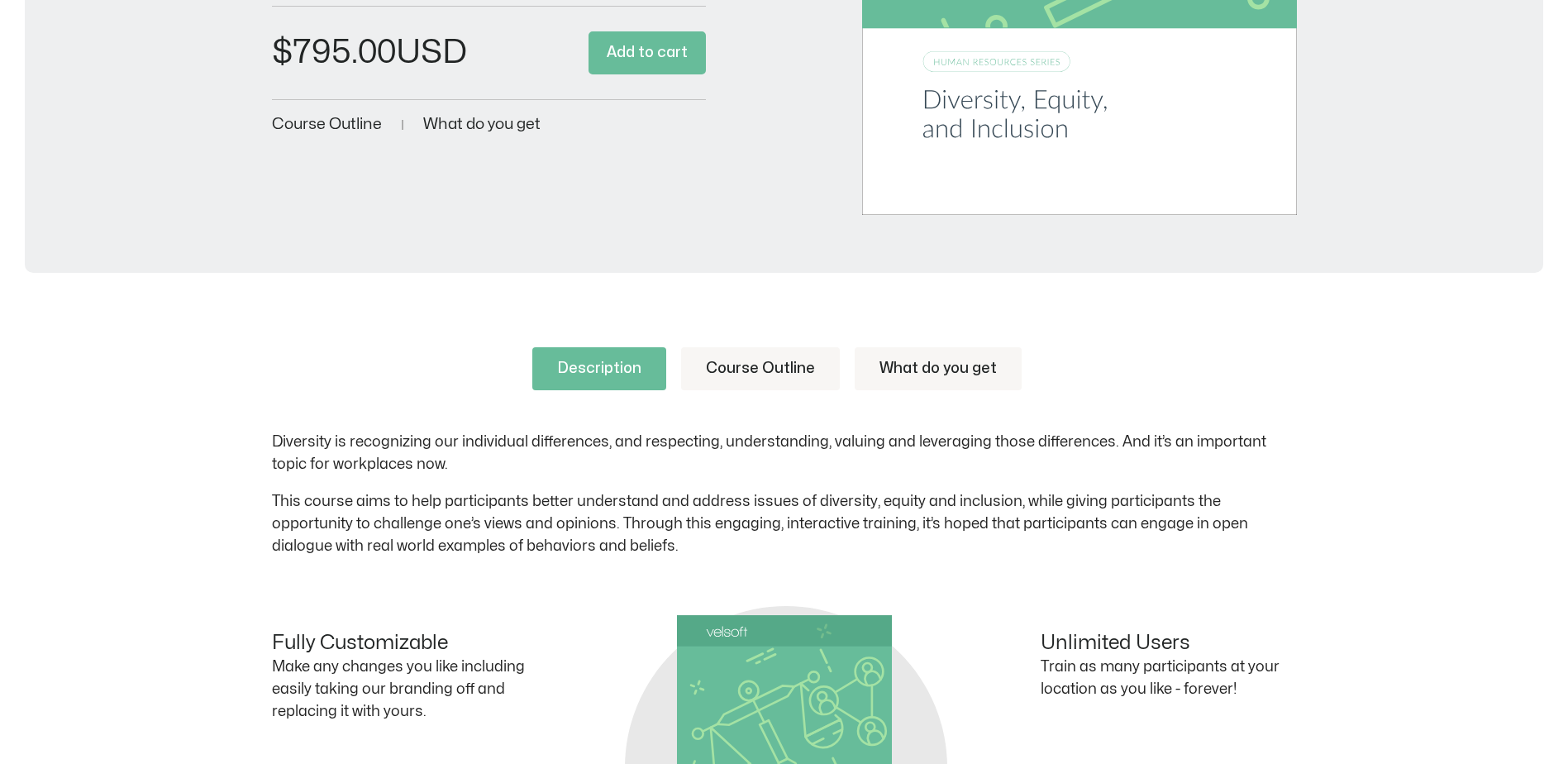
scroll to position [579, 0]
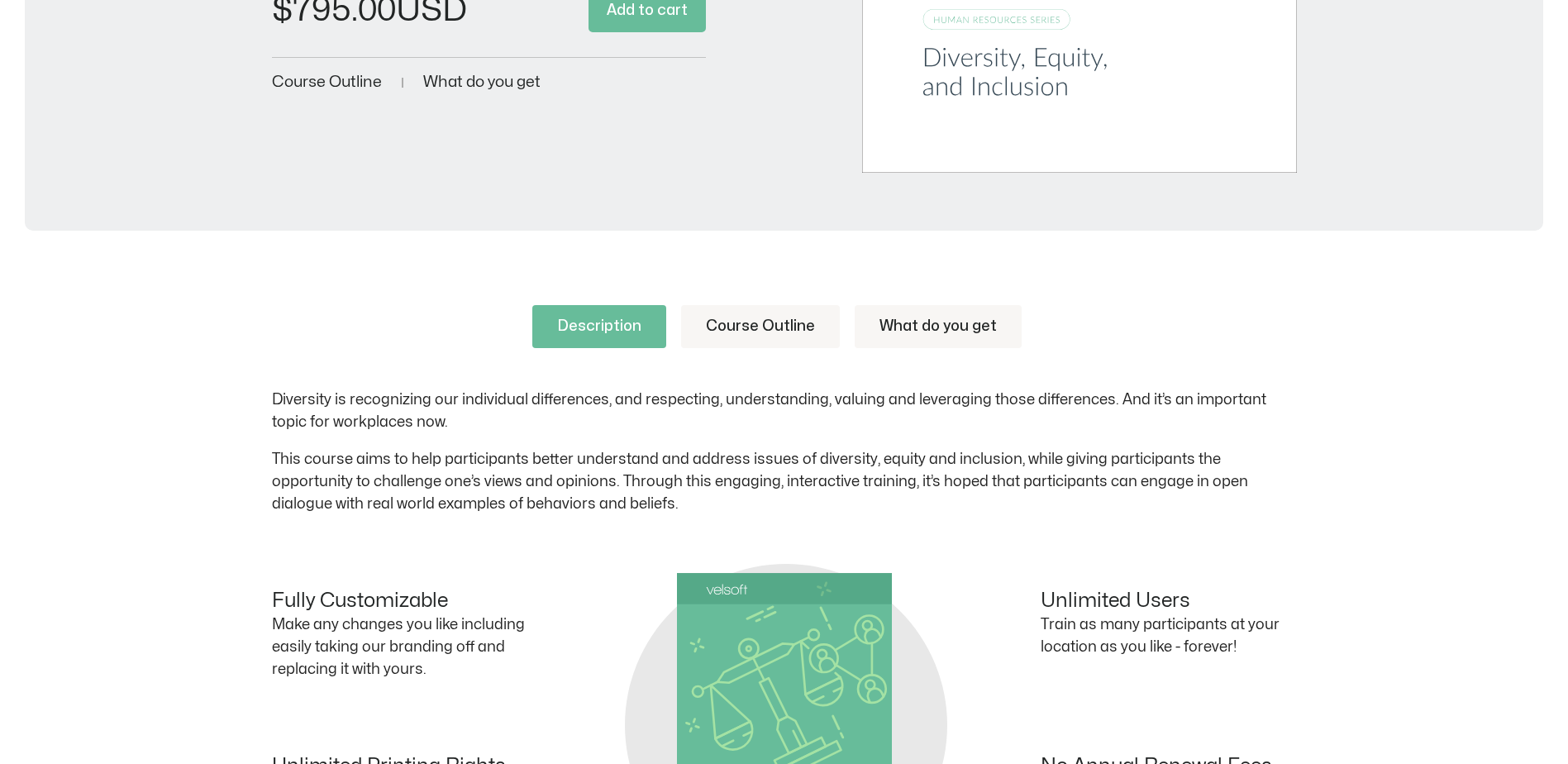
click at [778, 329] on link "Course Outline" at bounding box center [760, 326] width 158 height 43
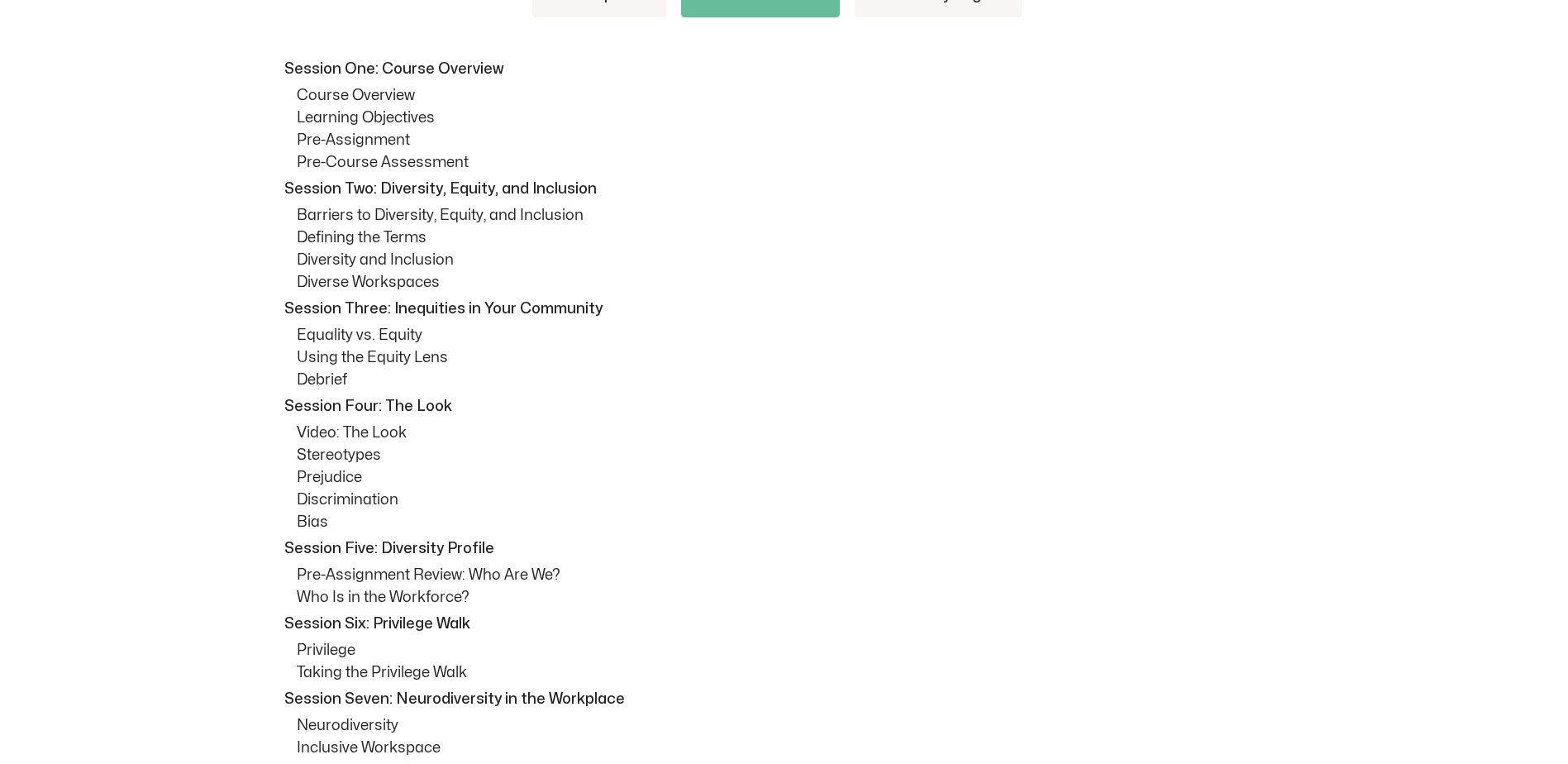
scroll to position [826, 0]
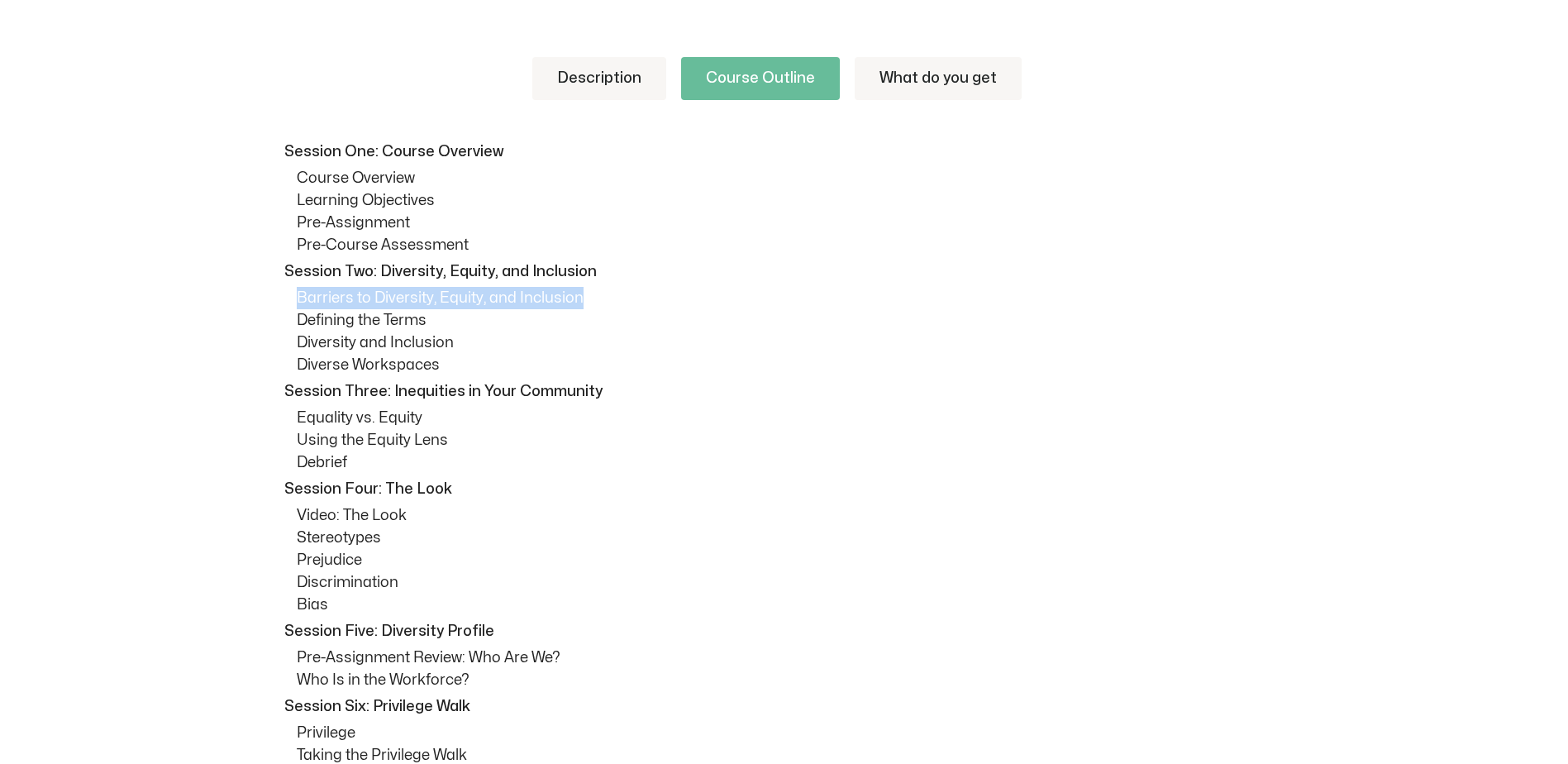
drag, startPoint x: 302, startPoint y: 295, endPoint x: 581, endPoint y: 302, distance: 279.1
click at [581, 302] on p "Barriers to Diversity, Equity, and Inclusion" at bounding box center [798, 298] width 1001 height 22
click at [389, 321] on p "Defining the Terms" at bounding box center [798, 321] width 1001 height 22
drag, startPoint x: 290, startPoint y: 342, endPoint x: 440, endPoint y: 348, distance: 150.1
click at [440, 348] on div "Session One: Course Overview Course Overview Learning Objectives Pre-Assignment…" at bounding box center [784, 677] width 1025 height 1073
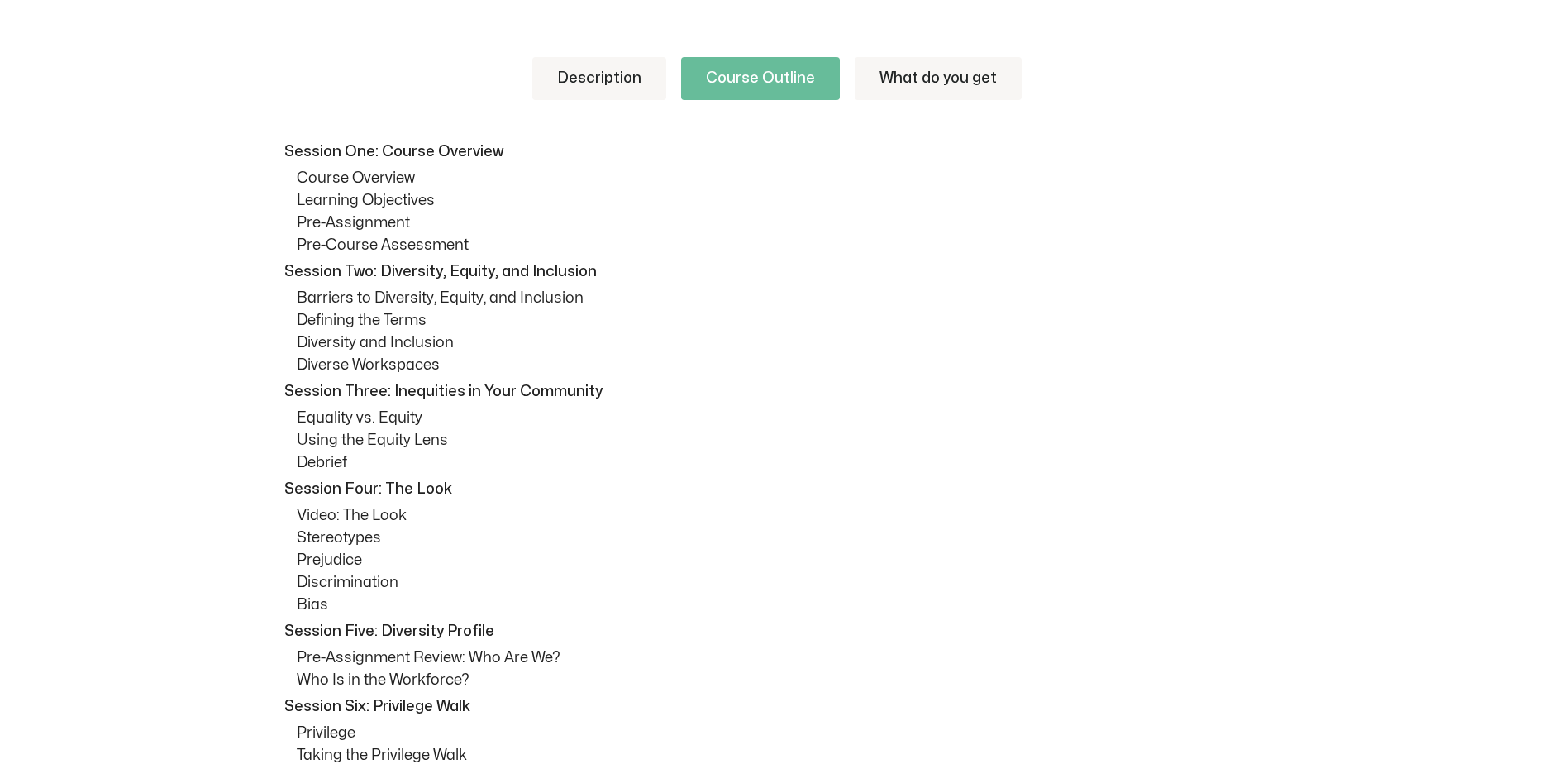
drag, startPoint x: 440, startPoint y: 348, endPoint x: 317, endPoint y: 364, distance: 124.0
click at [317, 363] on p "Diverse Workspaces" at bounding box center [798, 365] width 1001 height 22
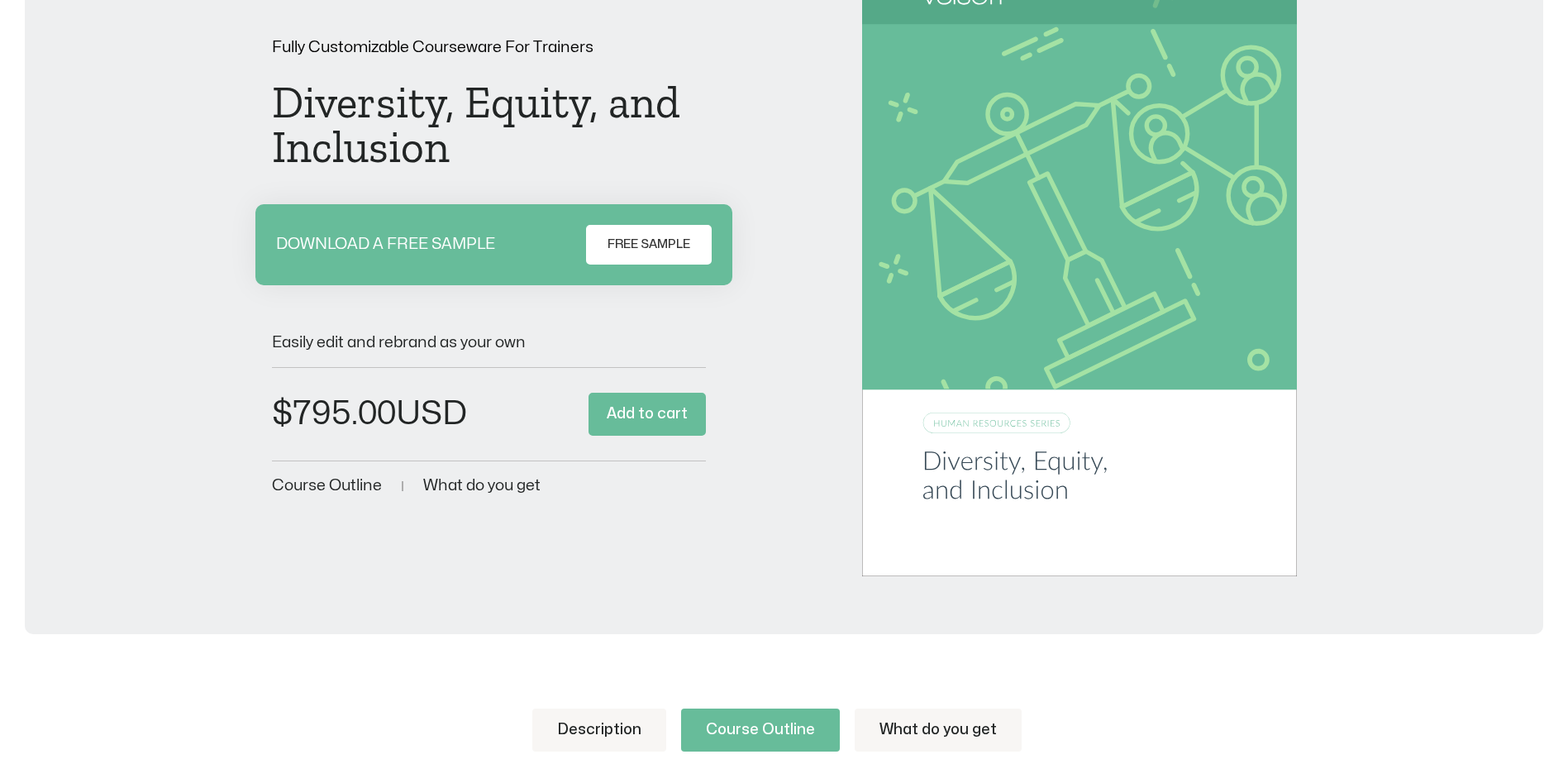
scroll to position [0, 0]
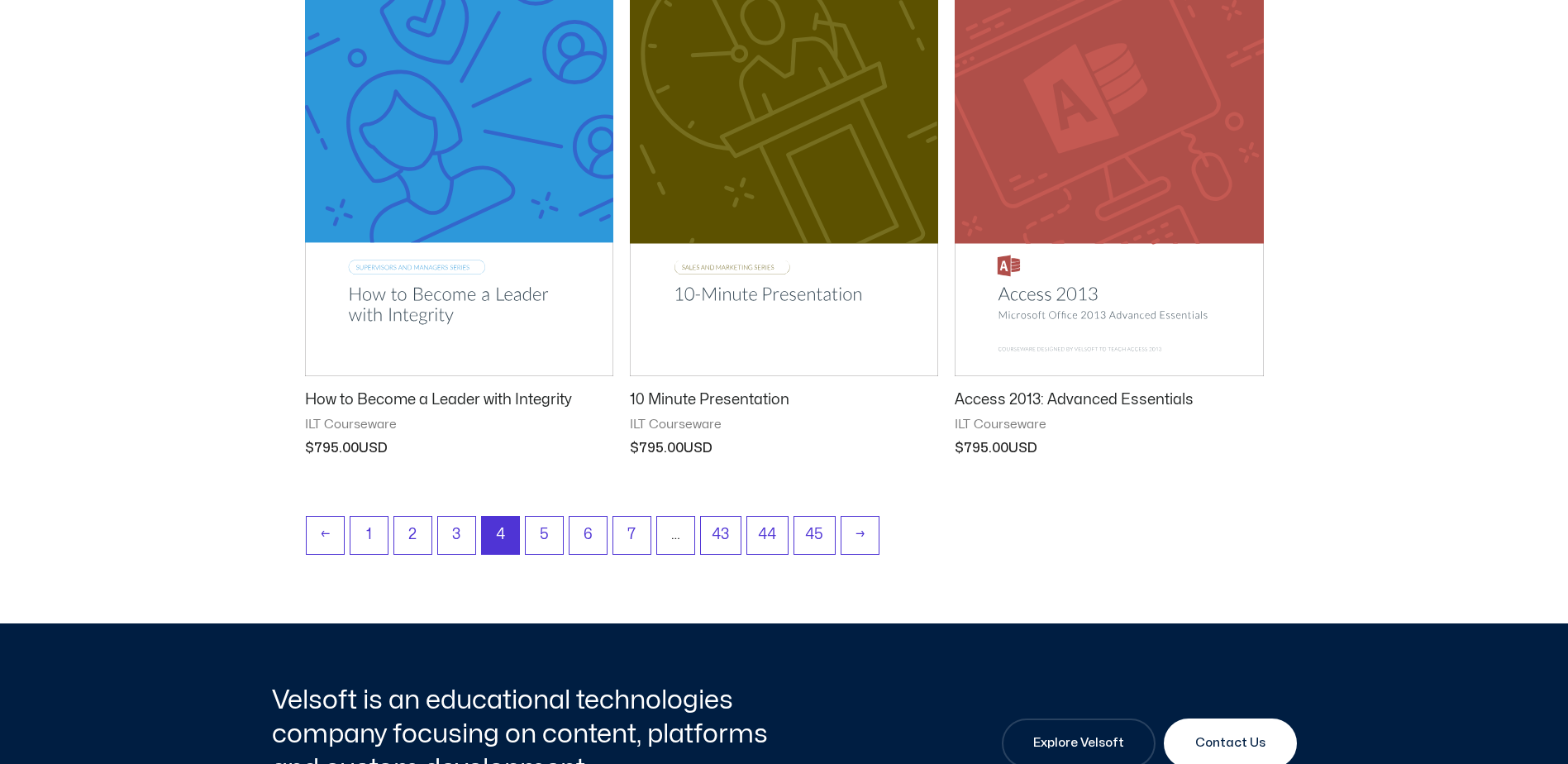
scroll to position [2149, 0]
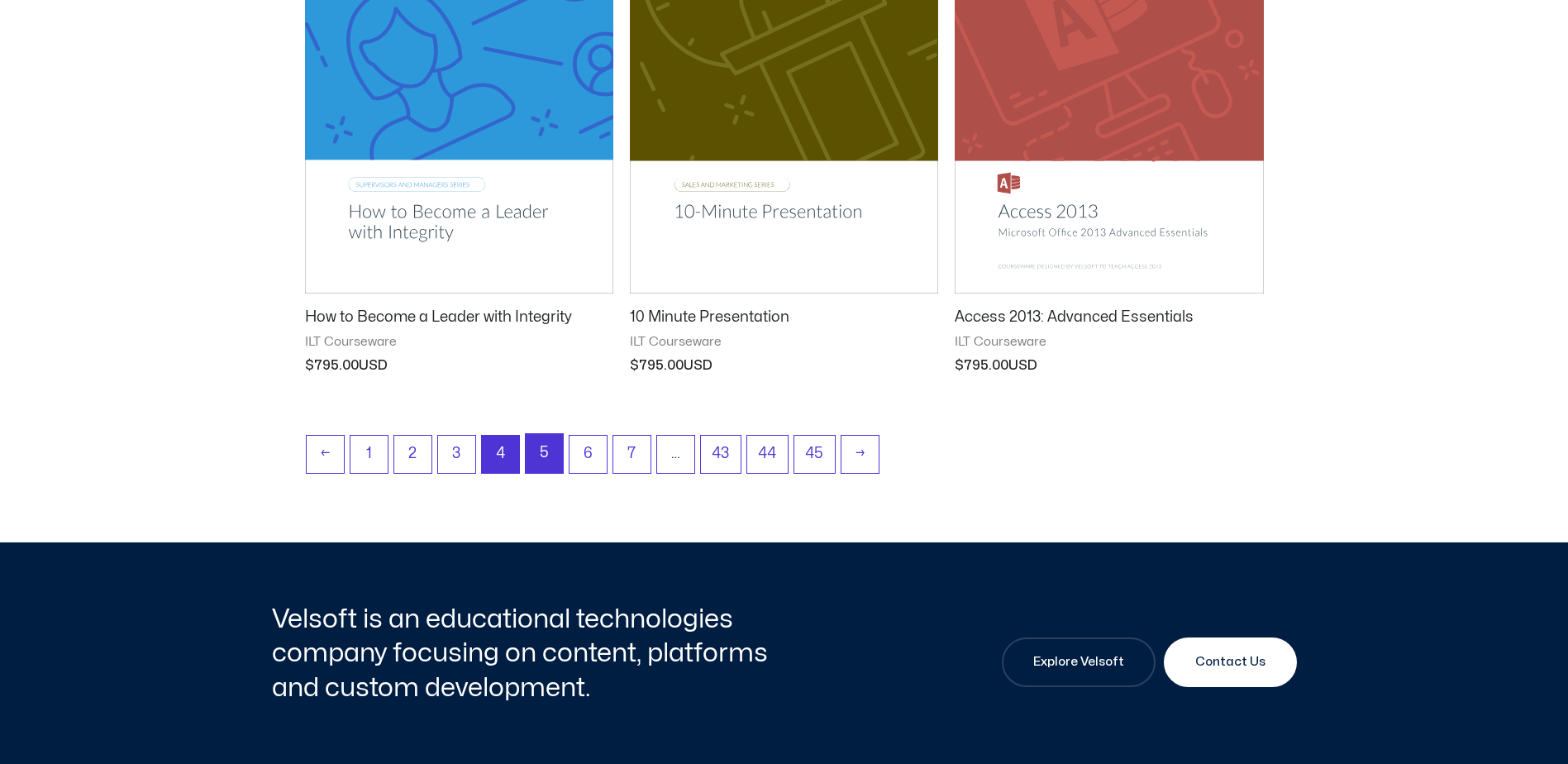
click at [549, 454] on link "5" at bounding box center [544, 454] width 37 height 39
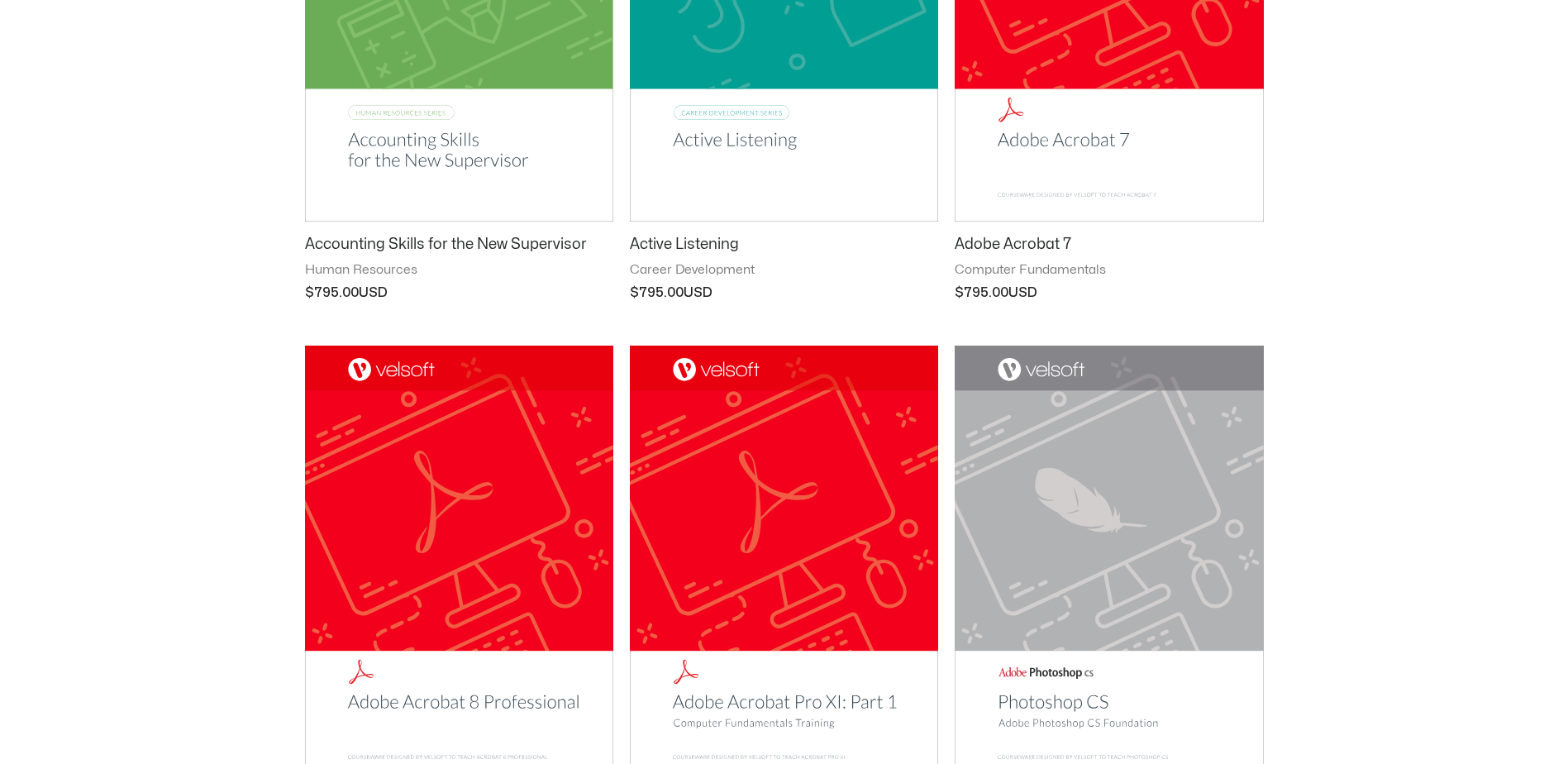
scroll to position [414, 0]
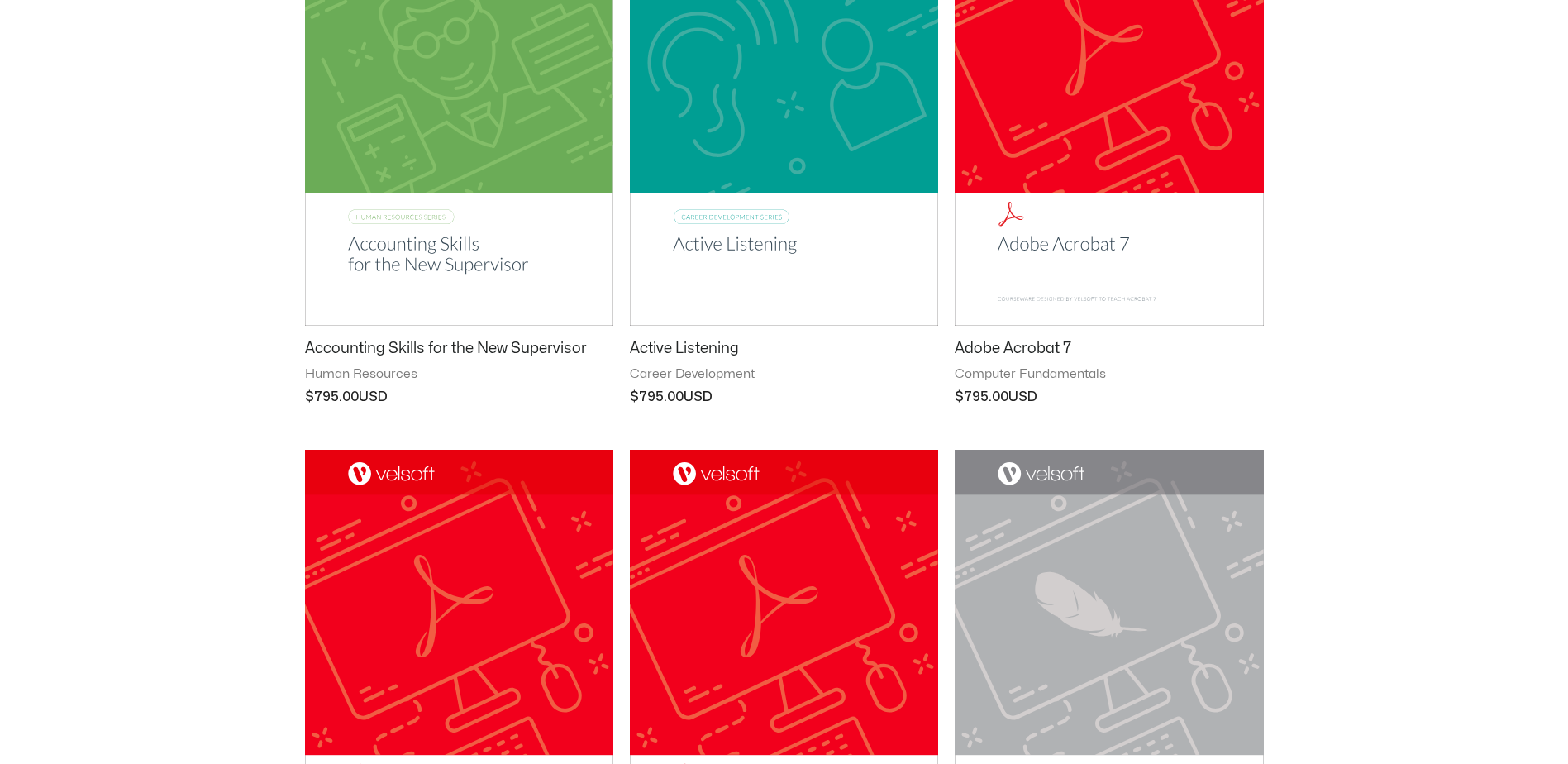
click at [676, 342] on h2 "Active Listening" at bounding box center [784, 348] width 308 height 19
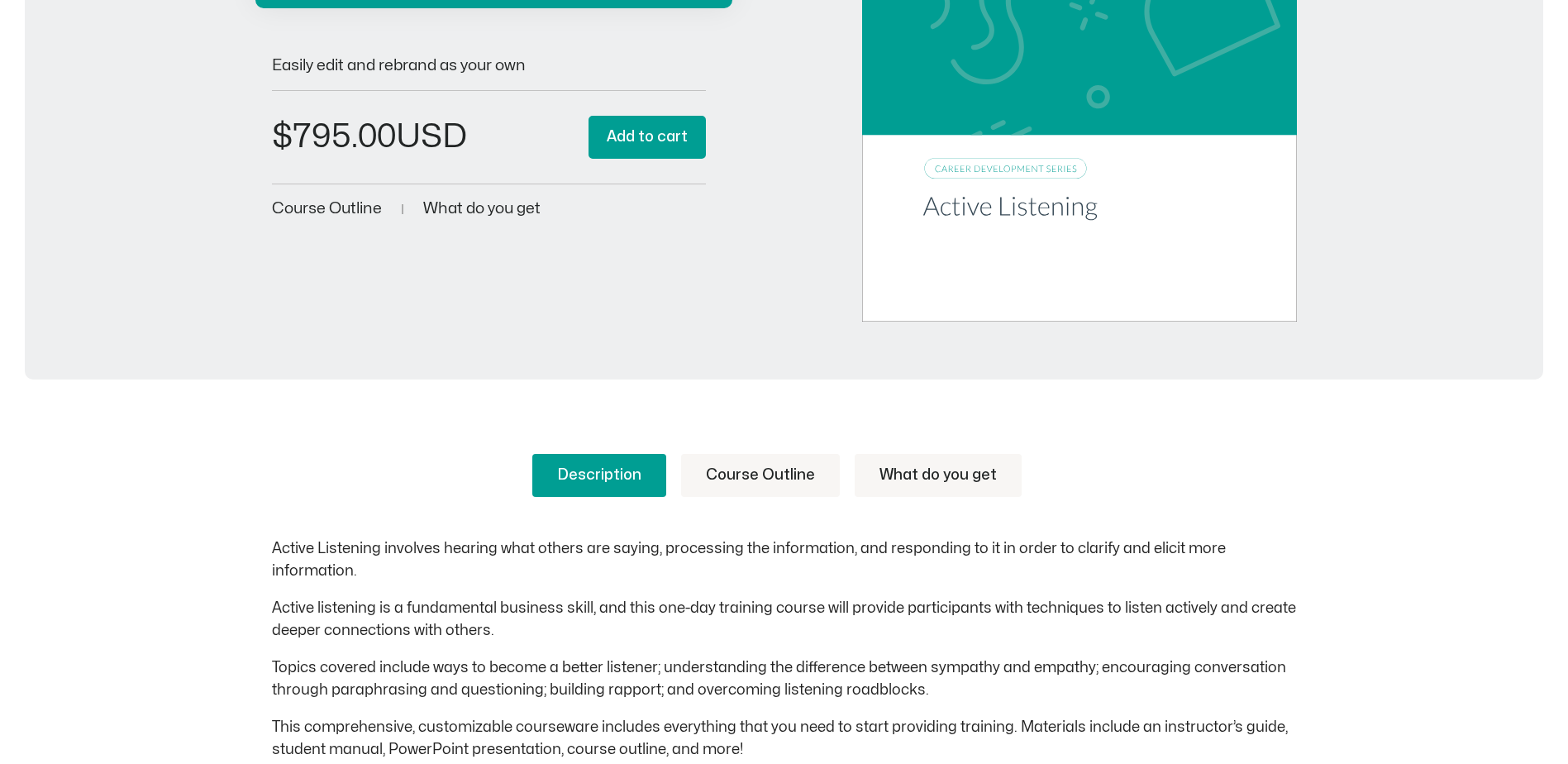
scroll to position [331, 0]
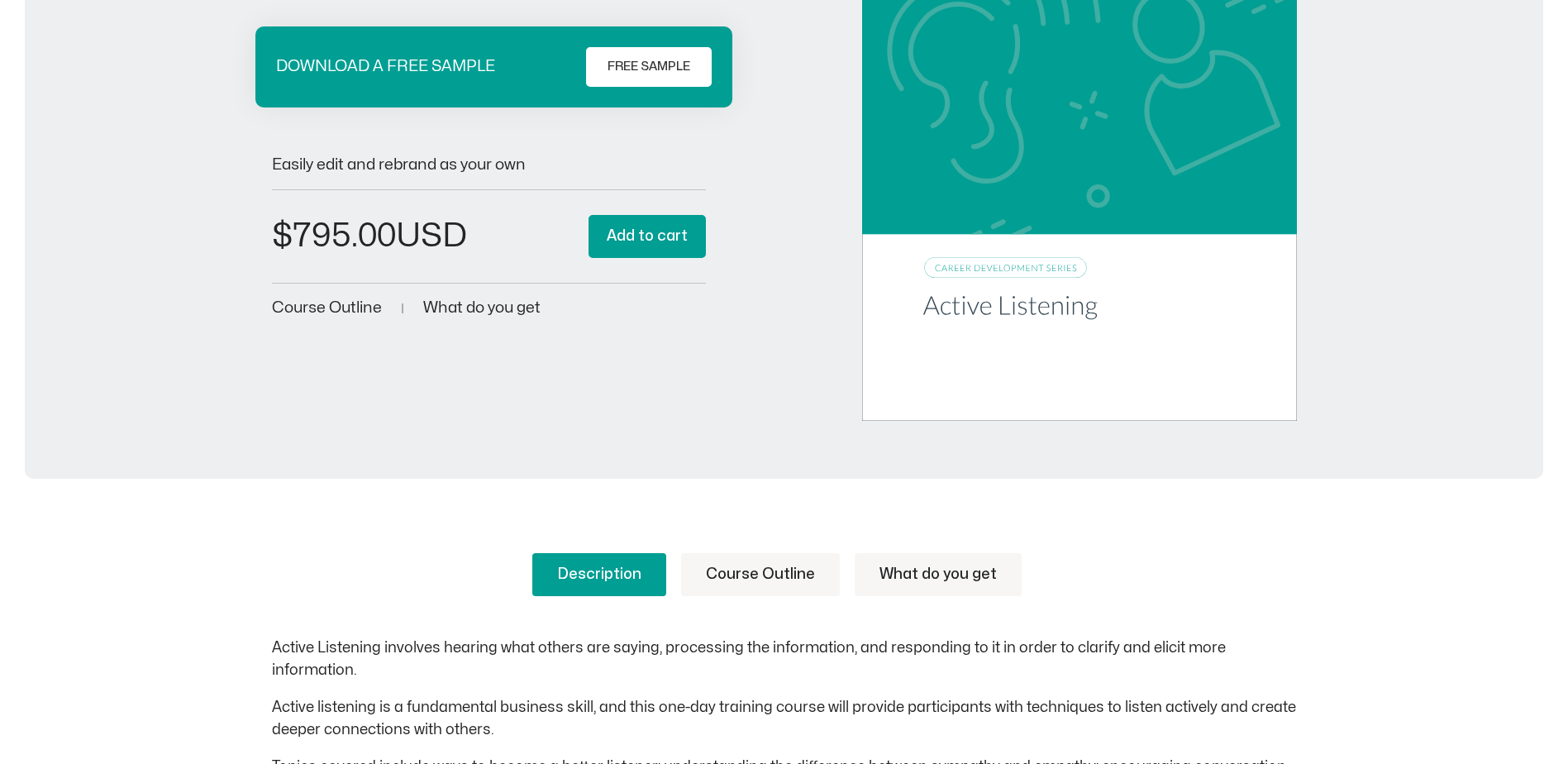
click at [334, 306] on span "Course Outline" at bounding box center [327, 307] width 110 height 16
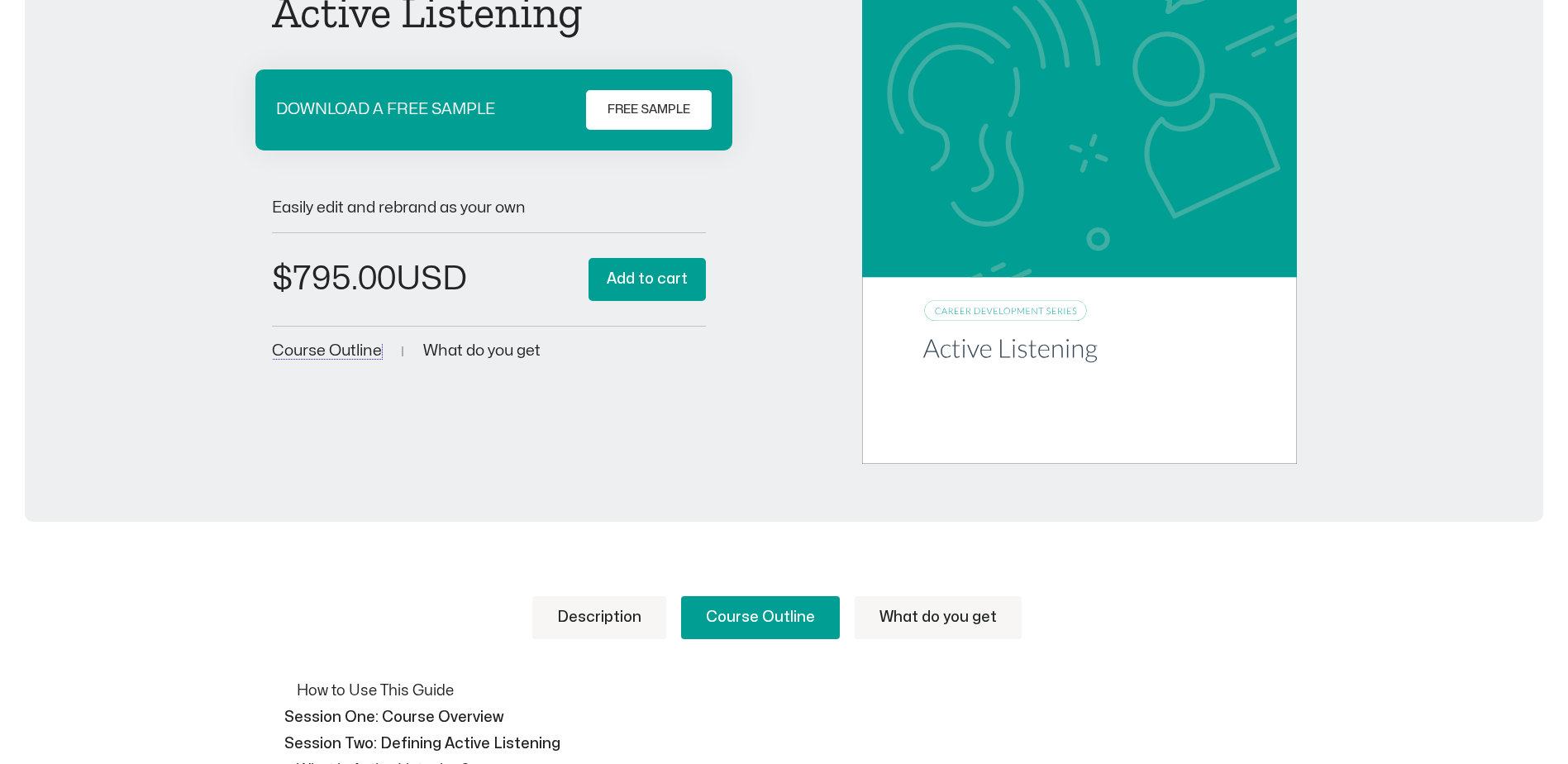
scroll to position [263, 0]
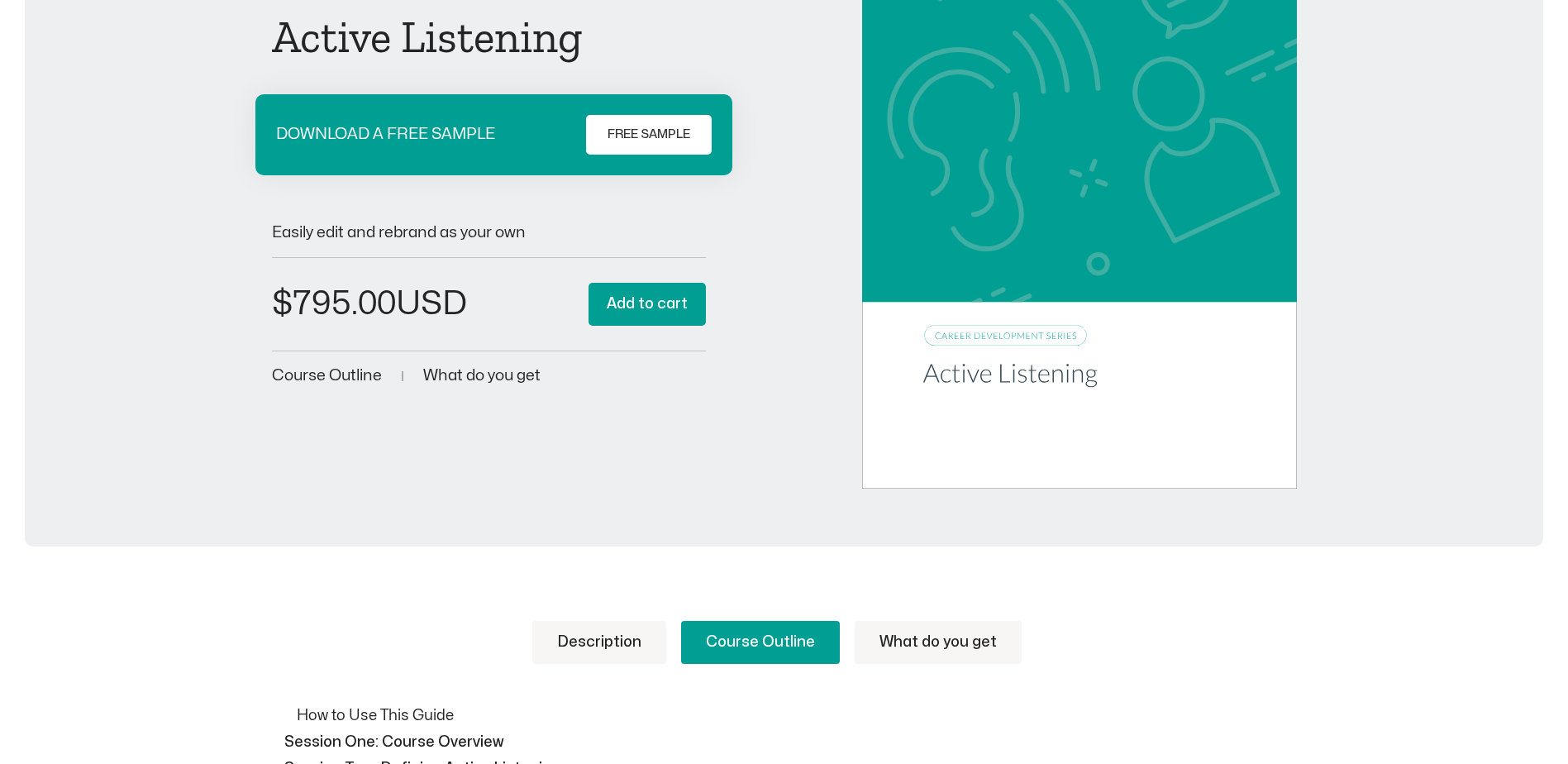
click at [645, 136] on span "FREE SAMPLE" at bounding box center [648, 134] width 83 height 20
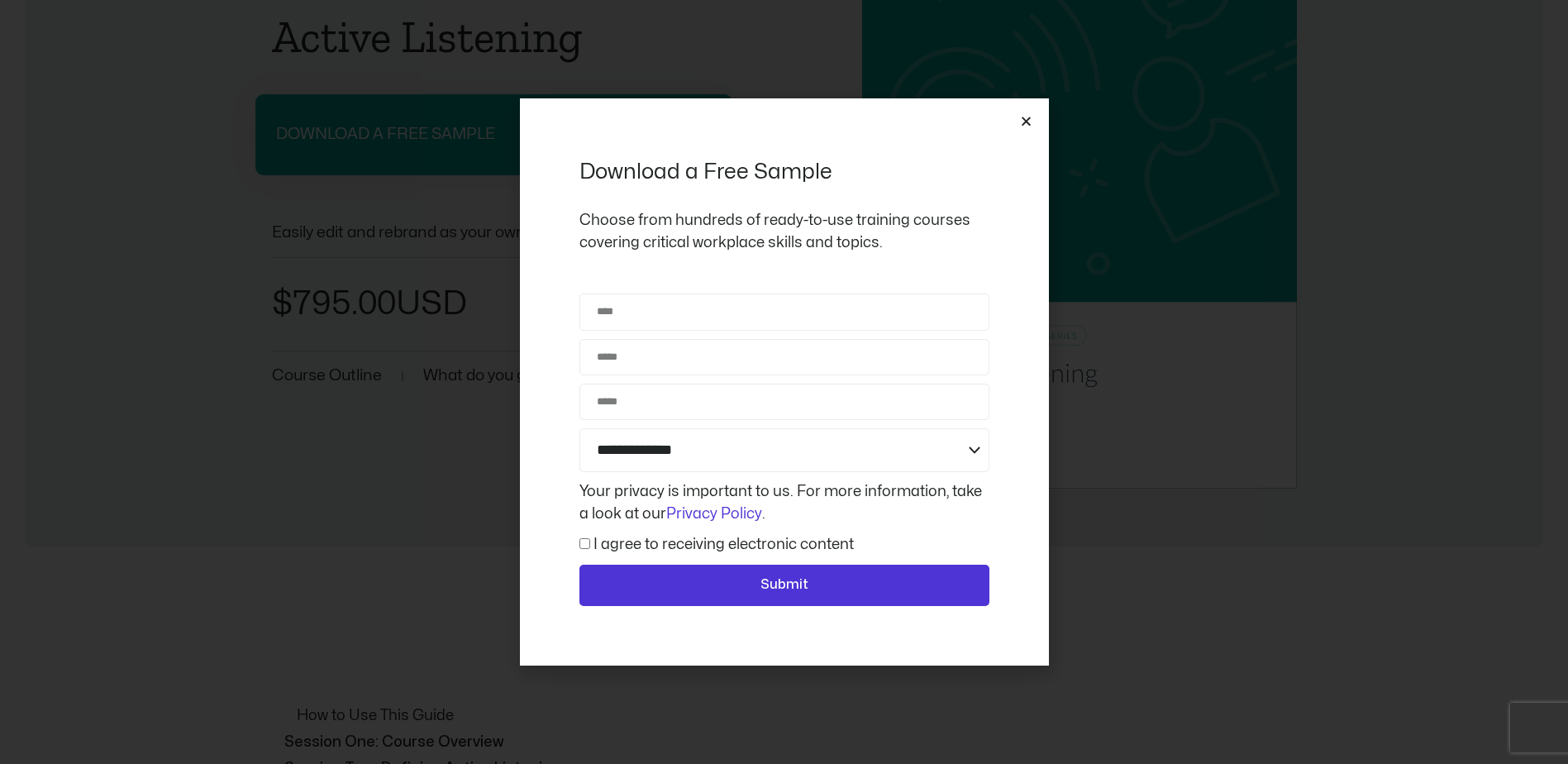
click at [1024, 122] on icon "Close" at bounding box center [1026, 120] width 12 height 12
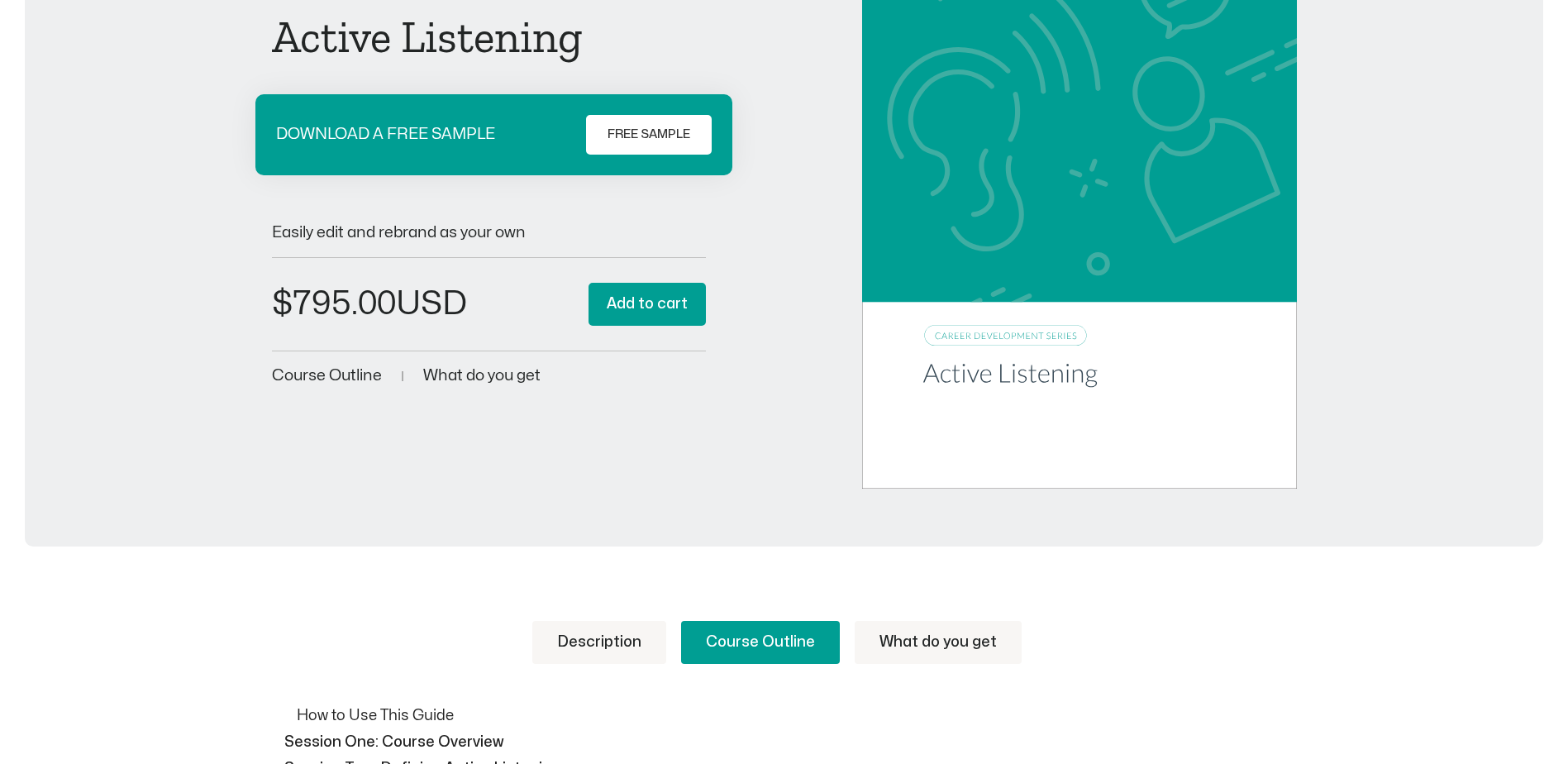
drag, startPoint x: 331, startPoint y: 0, endPoint x: 163, endPoint y: 355, distance: 392.7
click at [163, 355] on div "Fully Customizable Courseware For Trainers Active Listening DOWNLOAD A FREE SAM…" at bounding box center [784, 181] width 1486 height 616
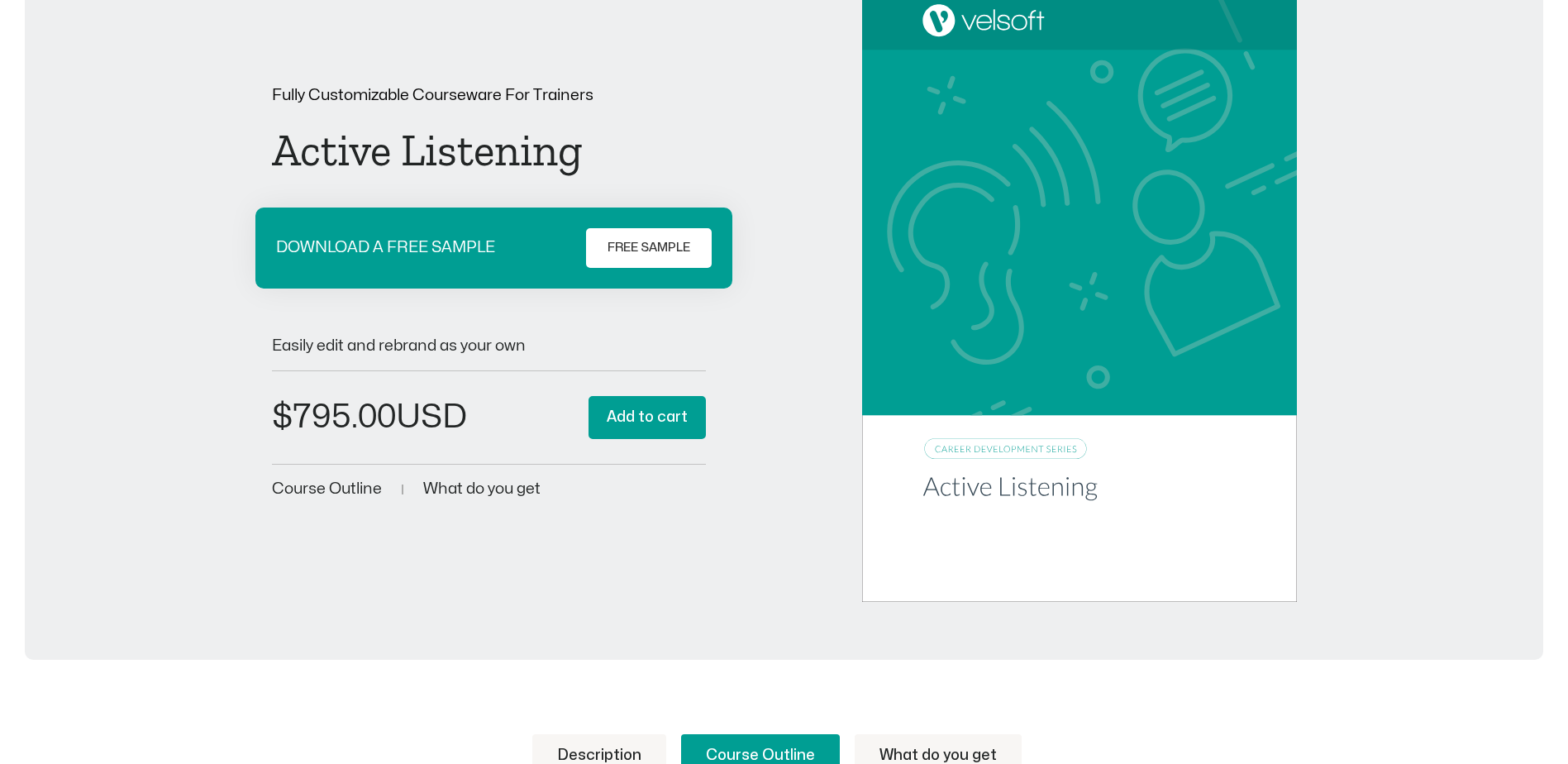
scroll to position [0, 0]
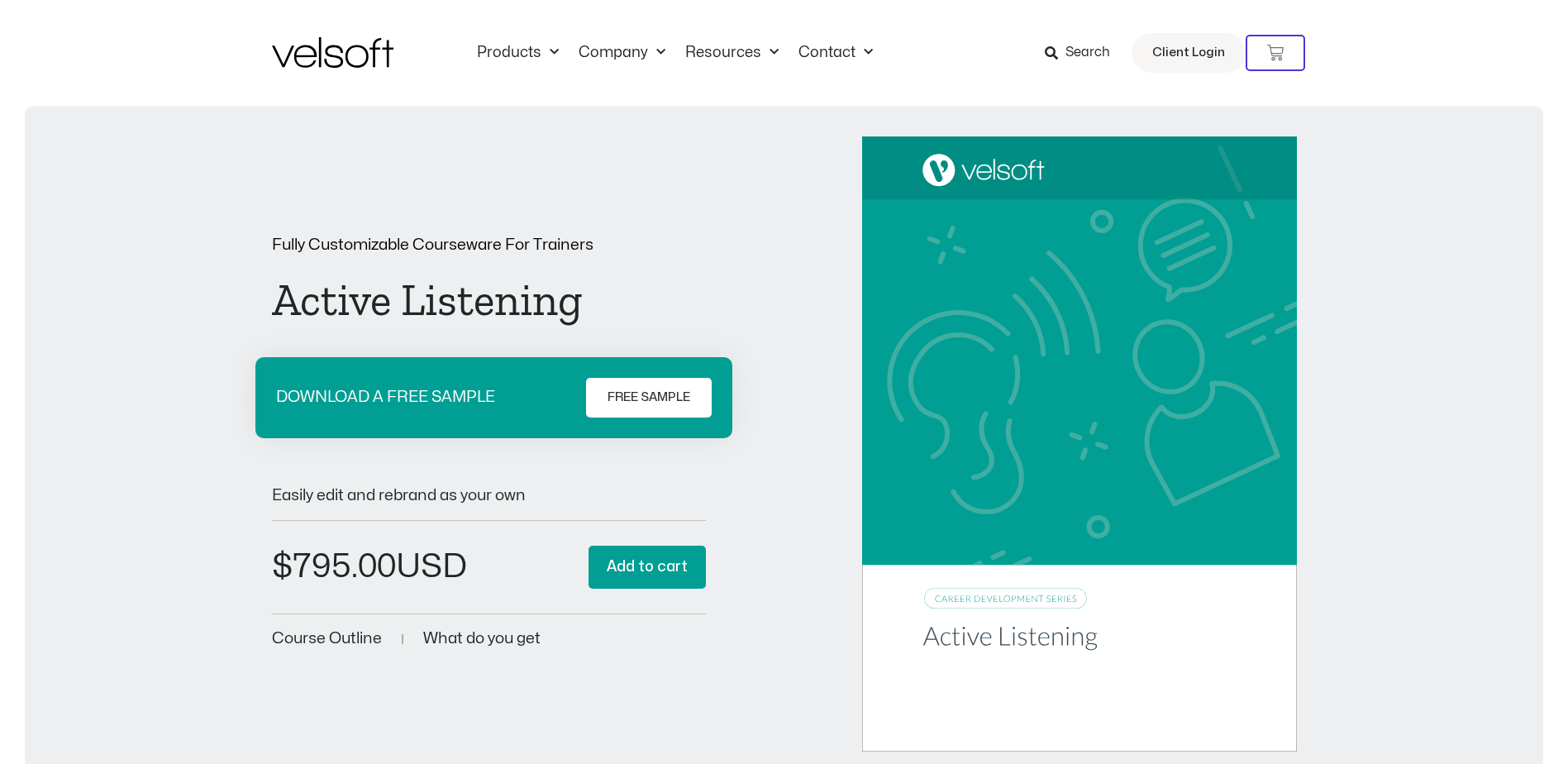
click at [272, 56] on img at bounding box center [333, 52] width 121 height 31
click at [320, 62] on img at bounding box center [333, 52] width 121 height 31
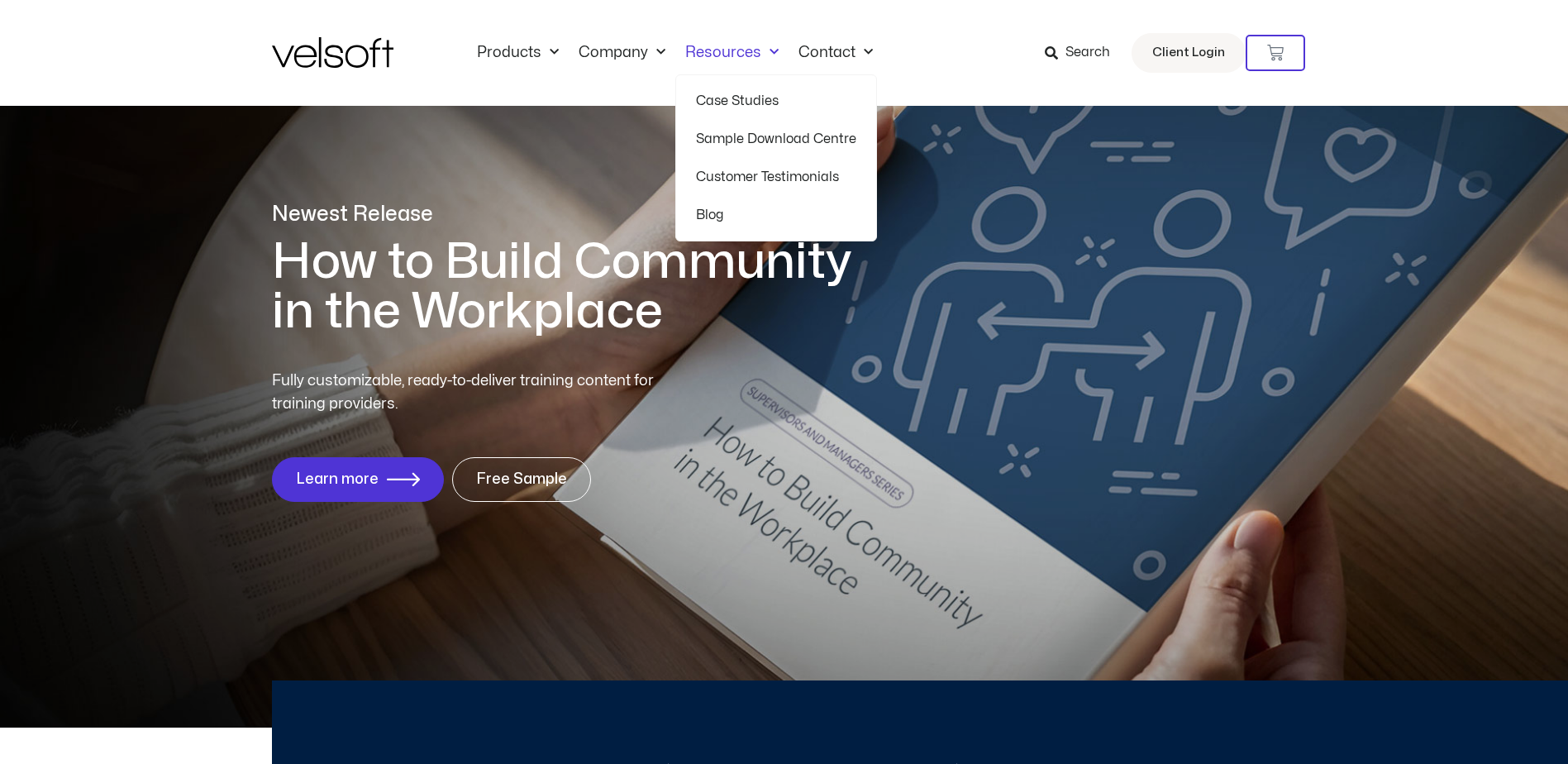
click at [721, 55] on link "Resources" at bounding box center [732, 53] width 114 height 19
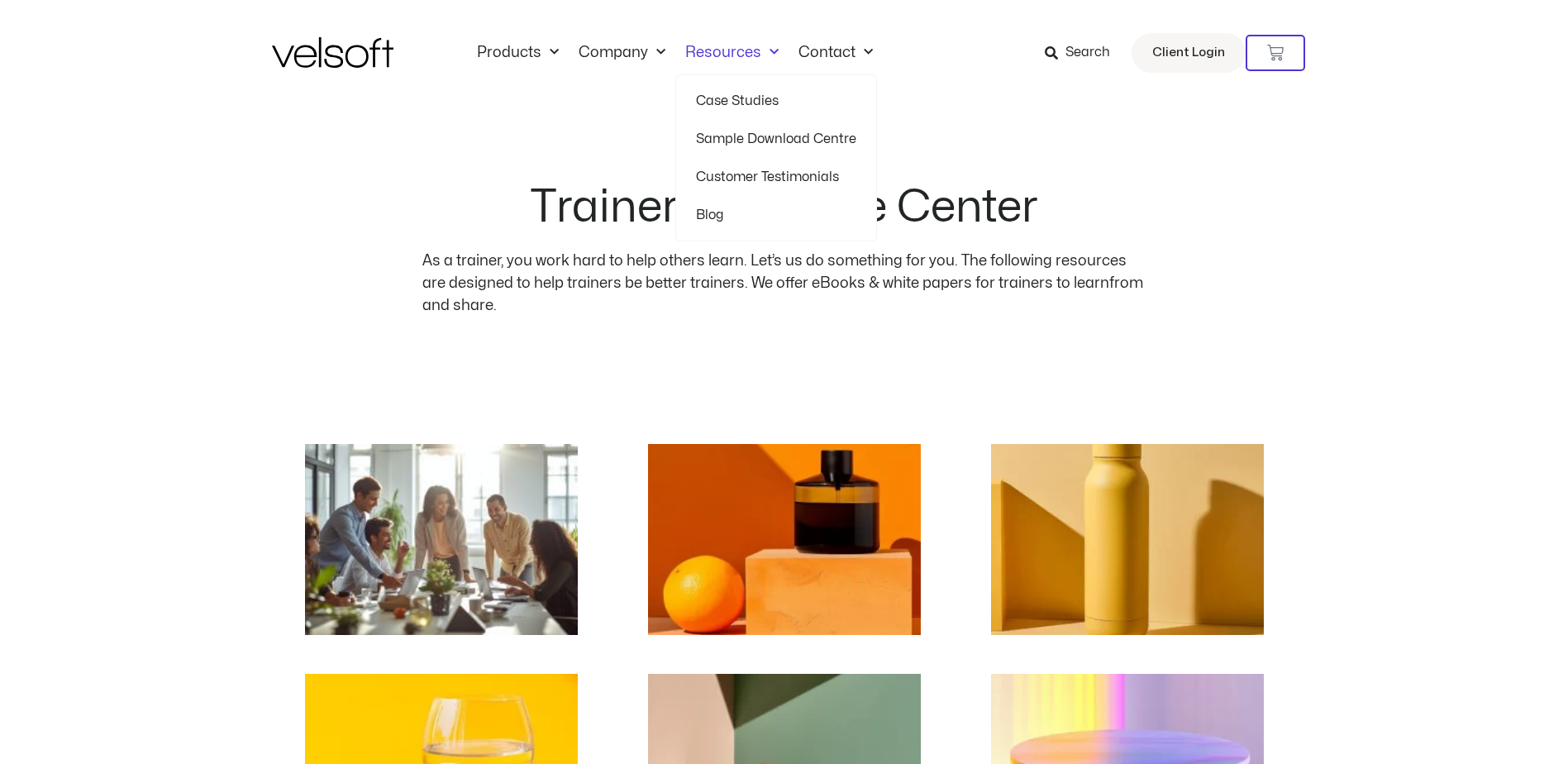
click at [723, 55] on link "Resources" at bounding box center [732, 53] width 114 height 19
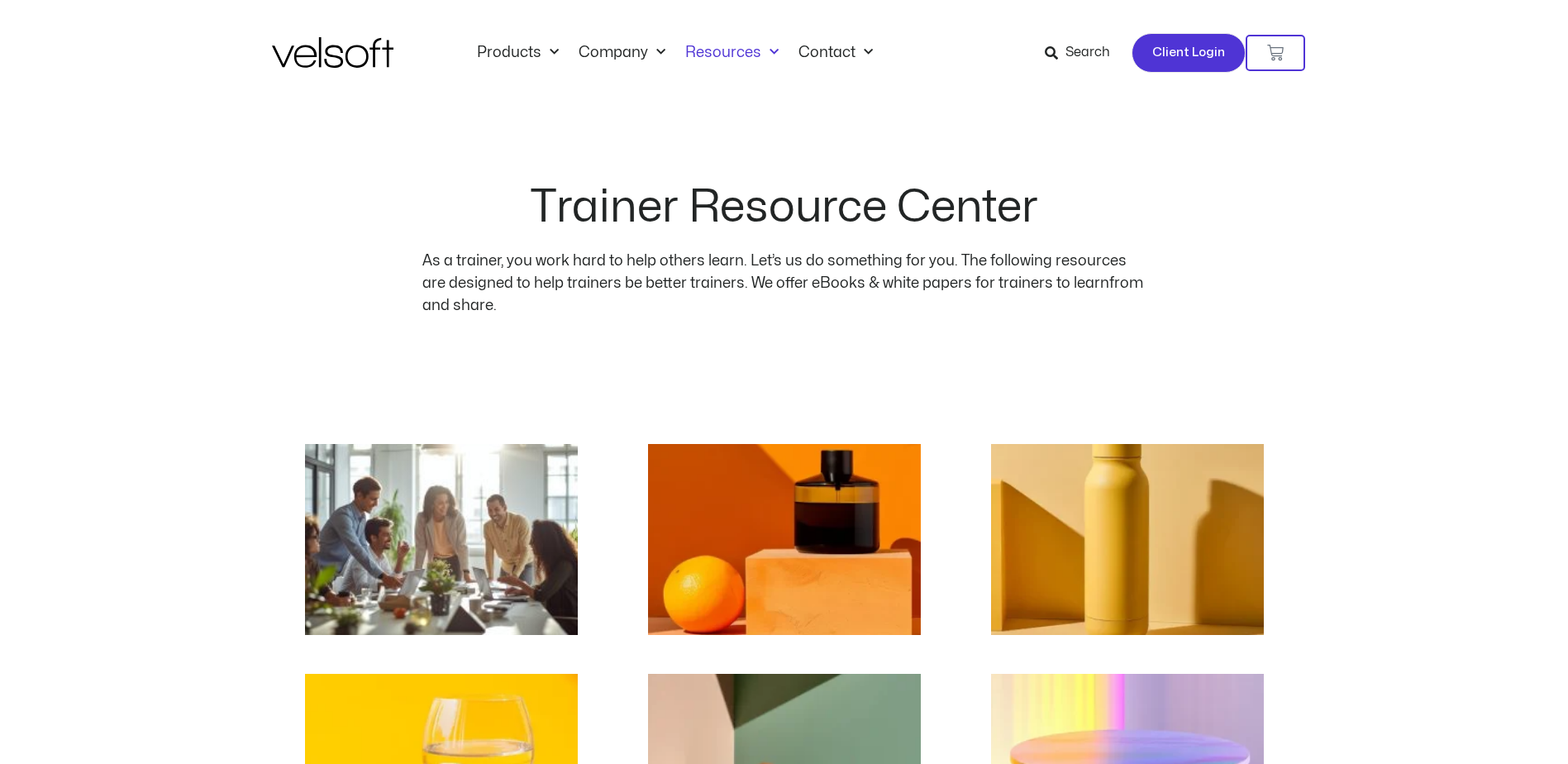
click at [1183, 55] on span "Client Login" at bounding box center [1189, 52] width 73 height 21
